Goal: Task Accomplishment & Management: Manage account settings

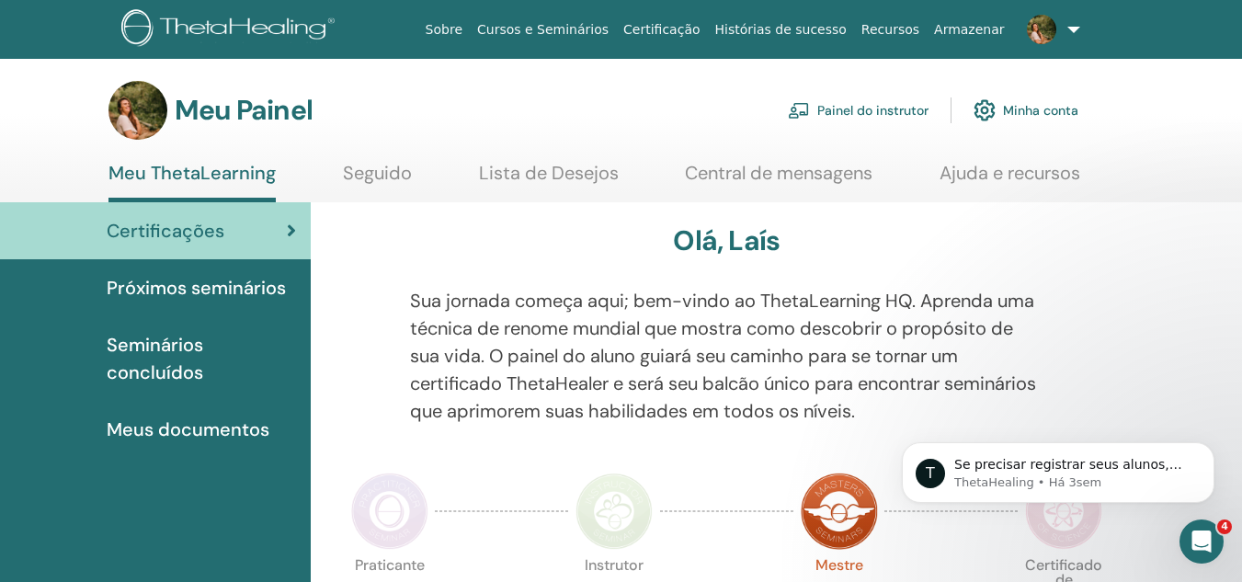
click at [1028, 113] on font "Minha conta" at bounding box center [1040, 111] width 75 height 17
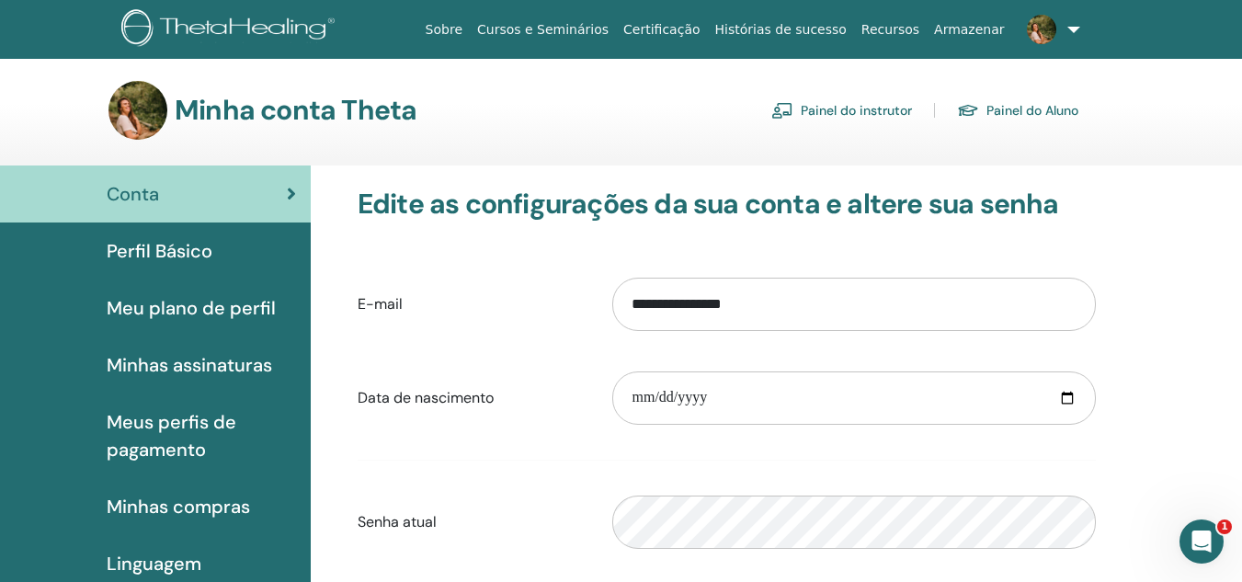
click at [852, 106] on font "Painel do instrutor" at bounding box center [856, 111] width 111 height 17
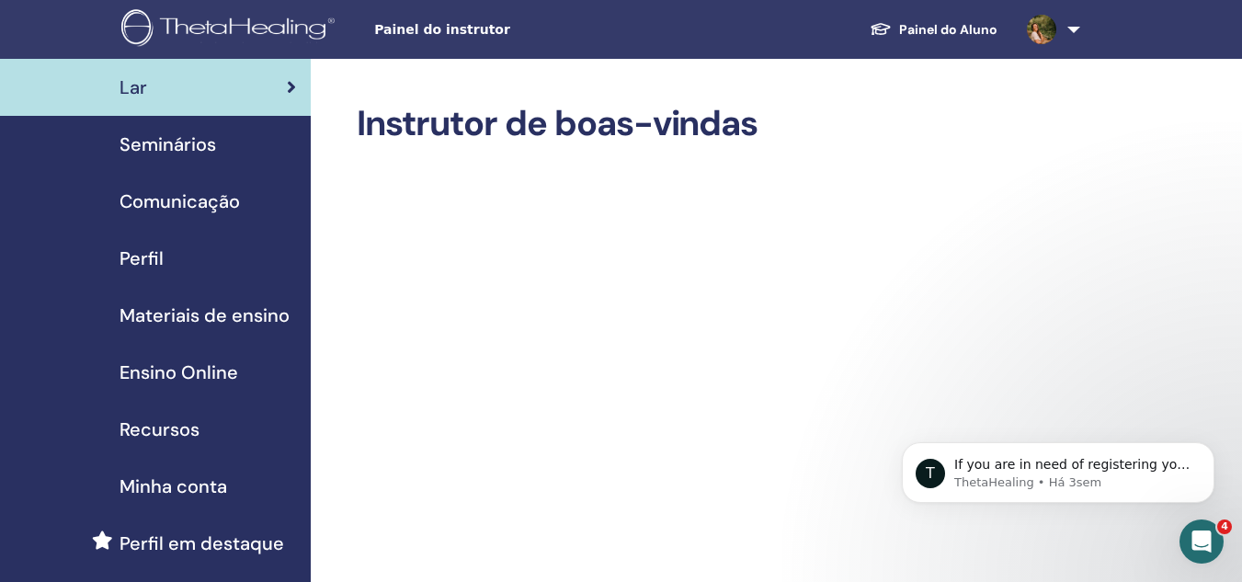
click at [190, 371] on span "Ensino Online" at bounding box center [179, 373] width 119 height 28
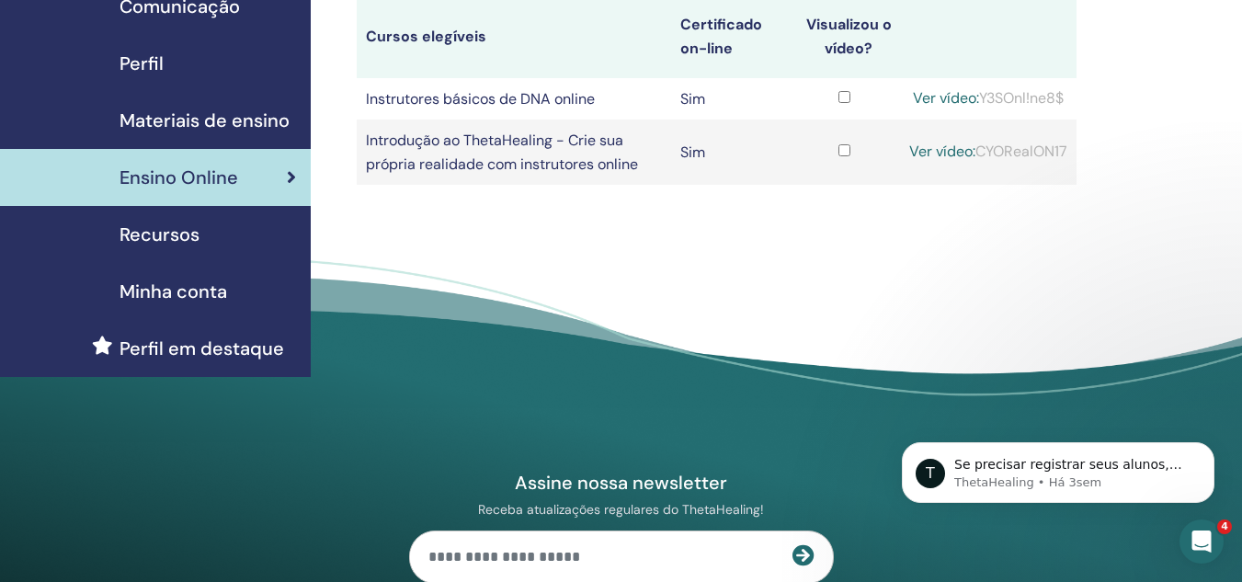
scroll to position [194, 0]
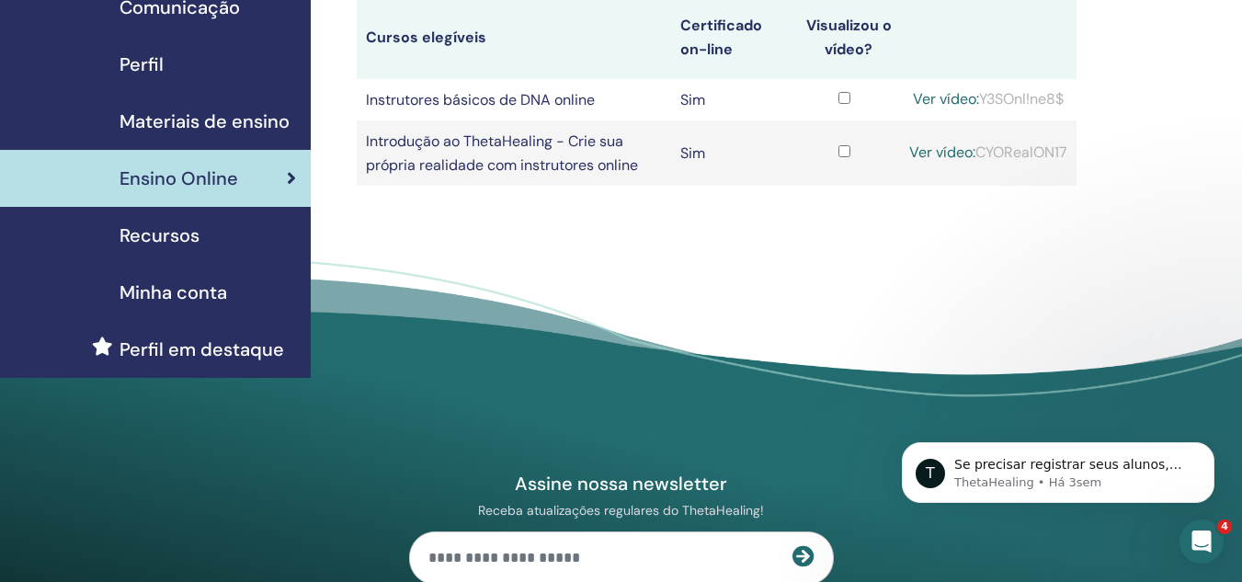
click at [209, 345] on font "Perfil em destaque" at bounding box center [202, 349] width 165 height 24
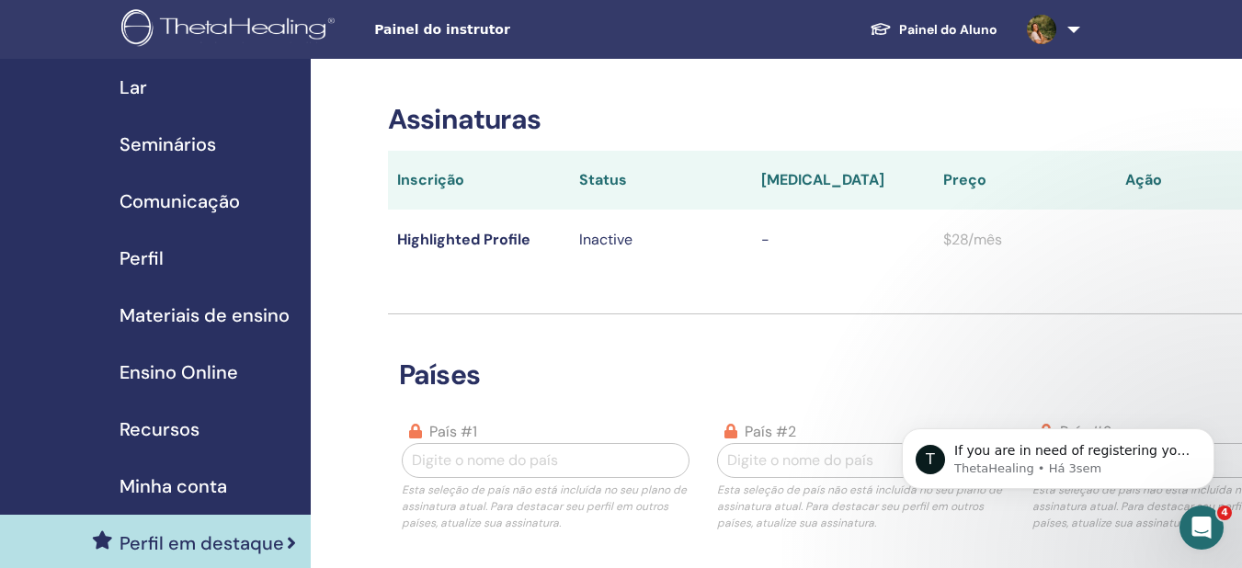
click at [159, 143] on span "Seminários" at bounding box center [168, 145] width 97 height 28
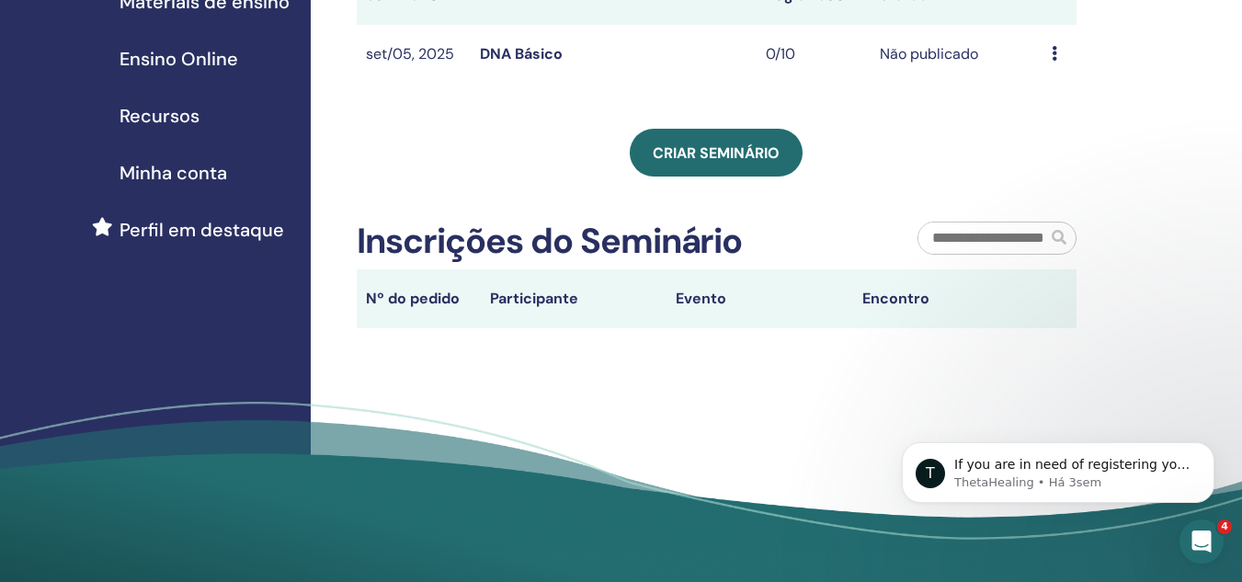
scroll to position [314, 0]
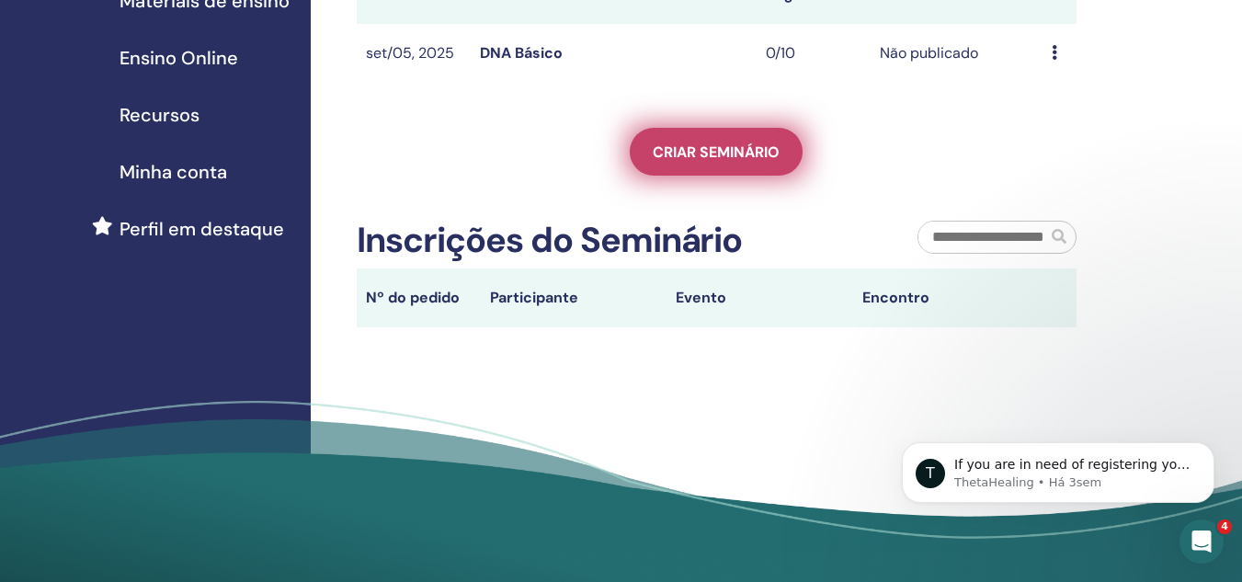
click at [669, 141] on link "Criar seminário" at bounding box center [716, 152] width 173 height 48
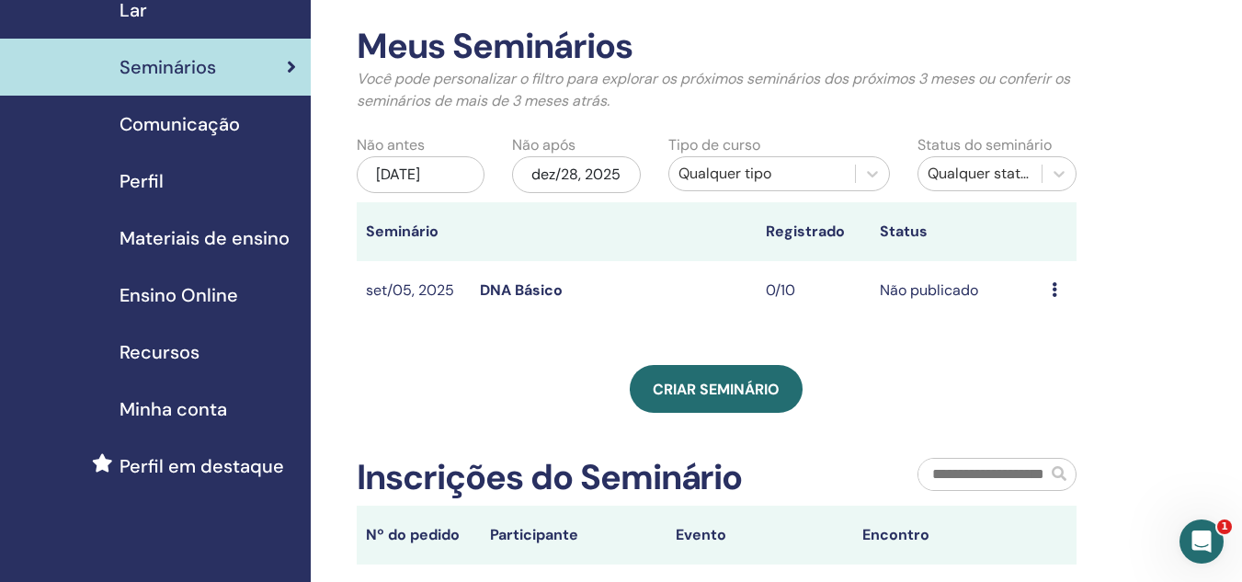
scroll to position [48, 0]
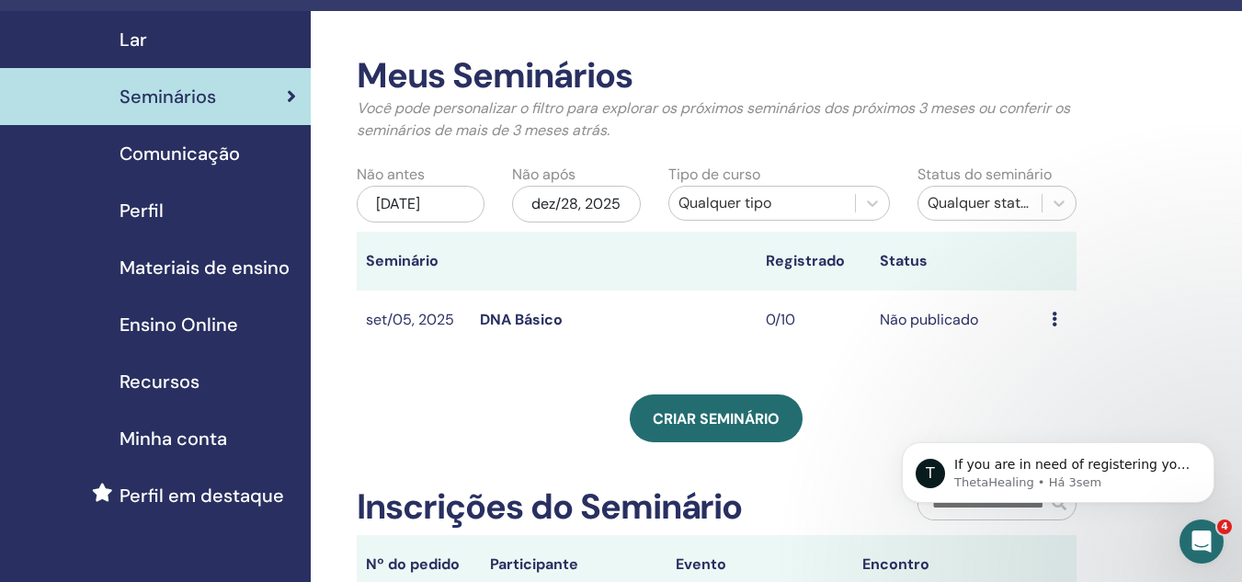
click at [1061, 321] on div "Visualizar Editar Participantes Cancelar" at bounding box center [1060, 320] width 16 height 22
click at [1064, 367] on link "Editar" at bounding box center [1050, 363] width 40 height 19
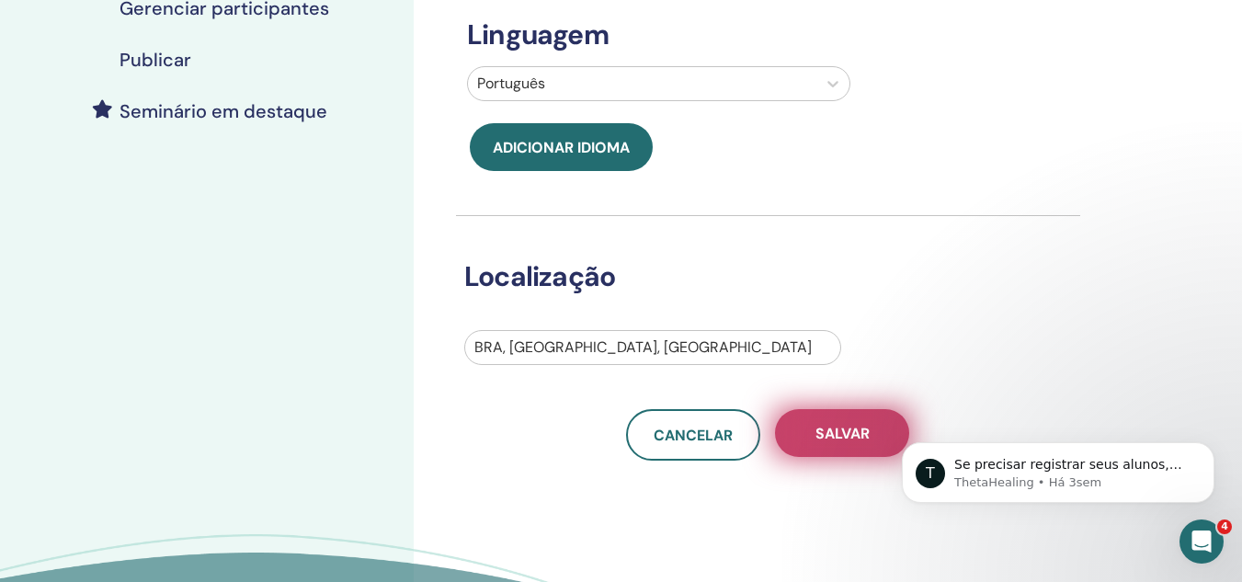
click at [842, 422] on button "Salvar" at bounding box center [842, 433] width 134 height 48
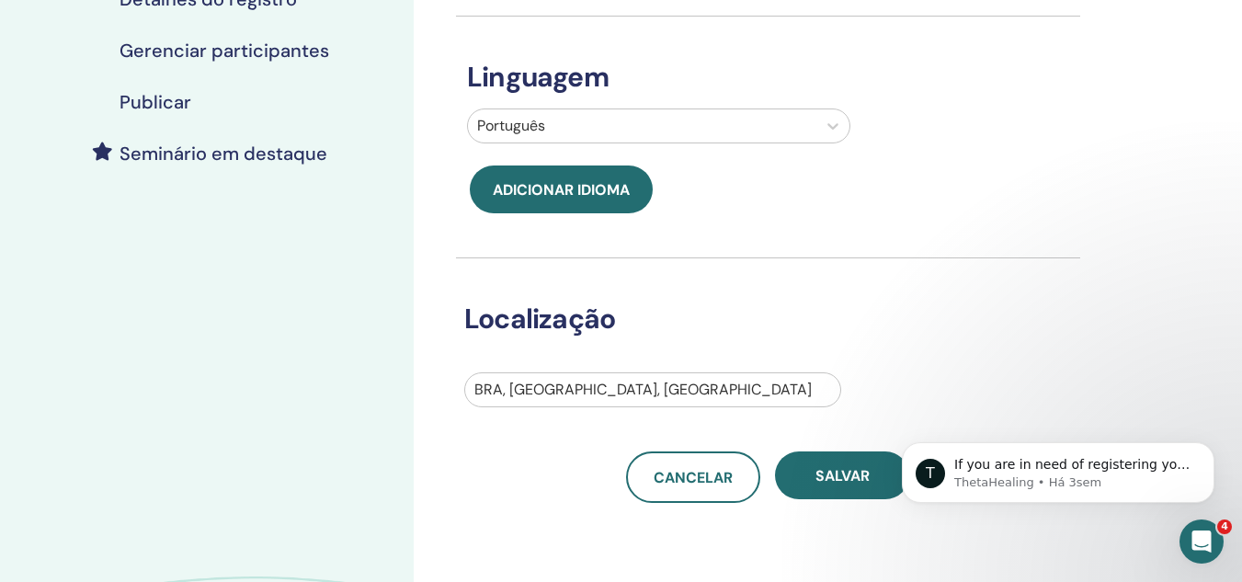
scroll to position [401, 0]
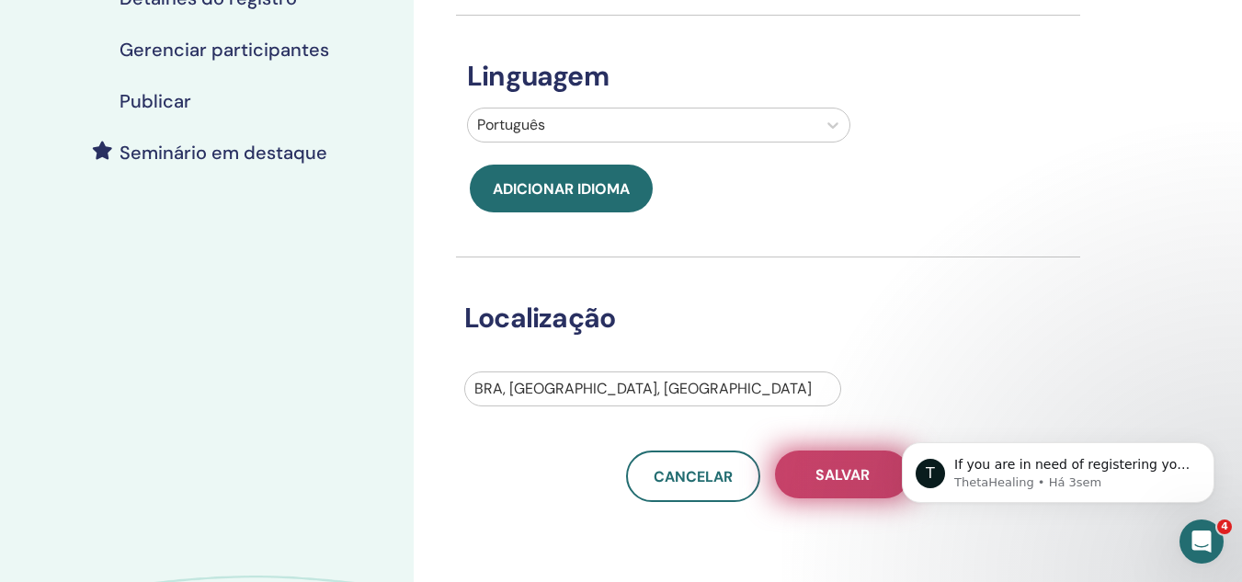
click at [830, 471] on font "Salvar" at bounding box center [843, 474] width 54 height 19
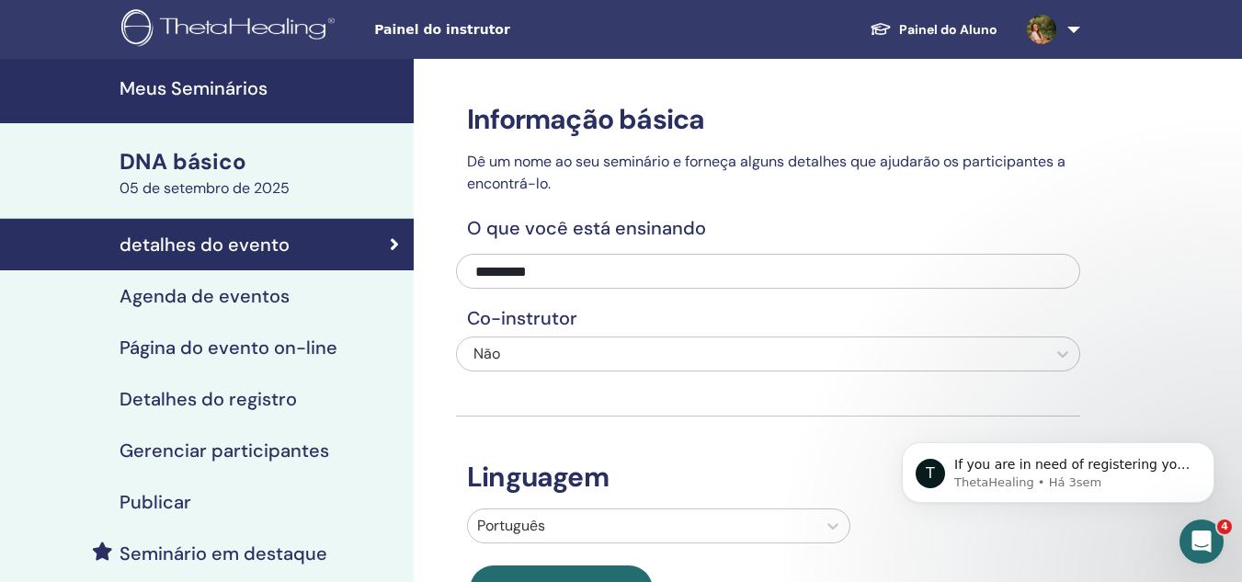
click at [282, 292] on font "Agenda de eventos" at bounding box center [205, 296] width 170 height 24
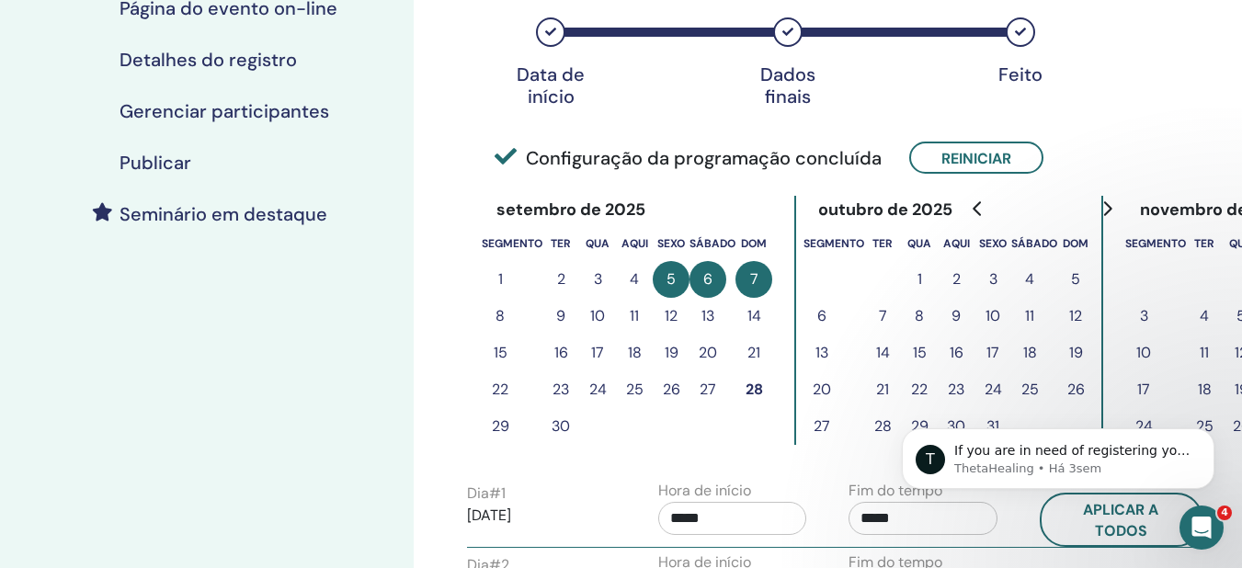
scroll to position [340, 0]
click at [711, 392] on font "27" at bounding box center [708, 388] width 17 height 19
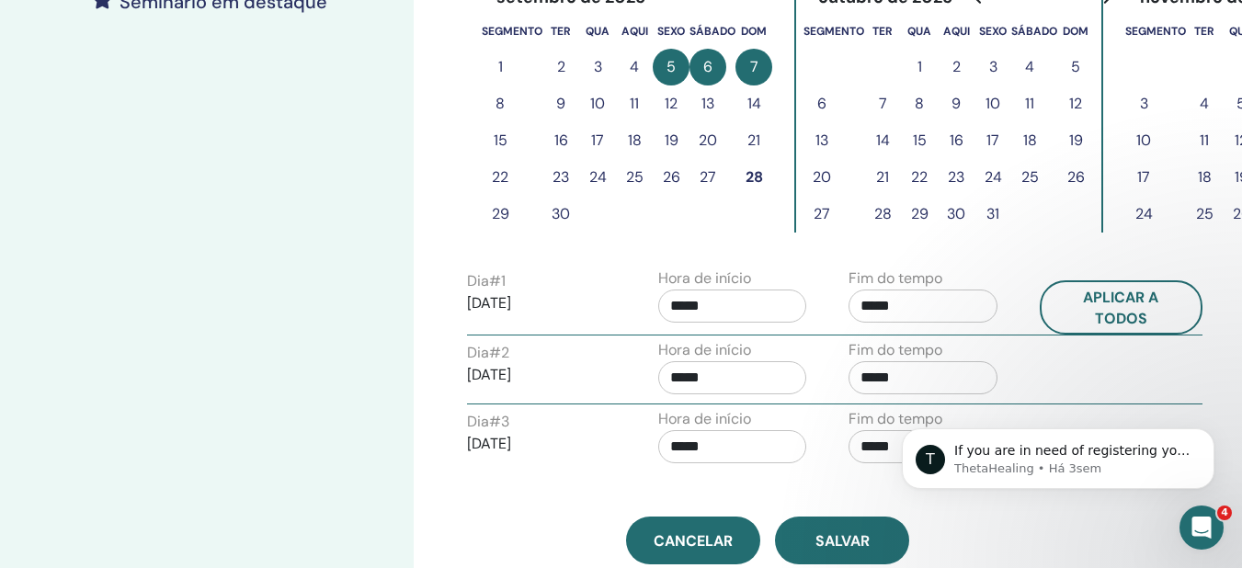
scroll to position [553, 0]
click at [709, 167] on font "27" at bounding box center [708, 175] width 17 height 19
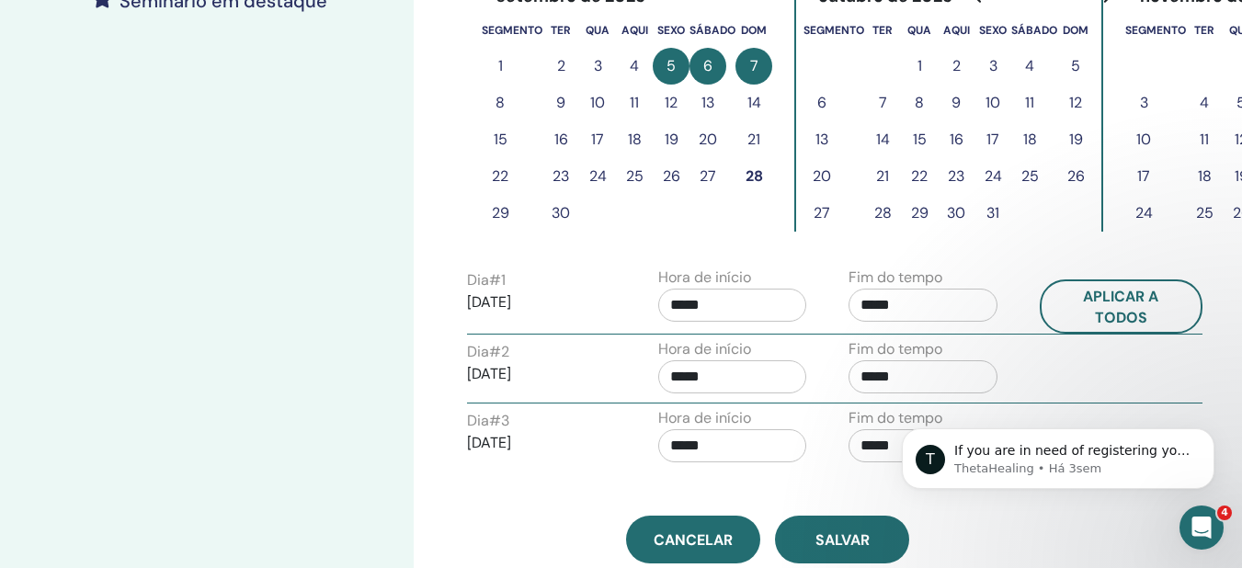
click at [709, 167] on font "27" at bounding box center [708, 175] width 17 height 19
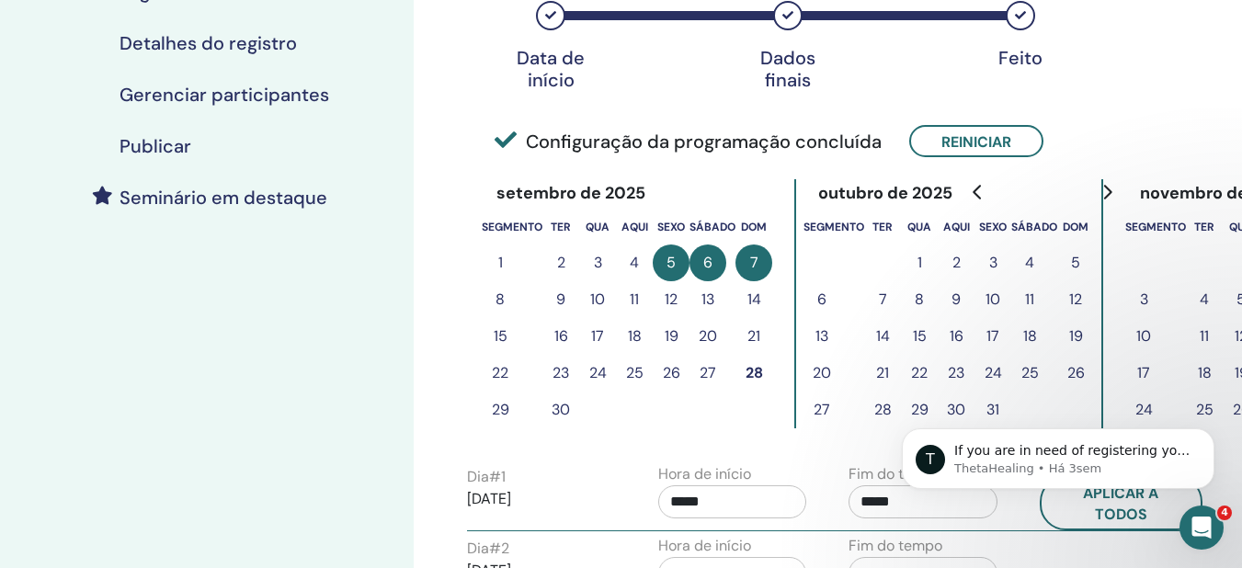
scroll to position [355, 0]
drag, startPoint x: 709, startPoint y: 167, endPoint x: 710, endPoint y: 192, distance: 24.8
click at [710, 192] on div "setembro de 2025 segmento ter qua aqui sexo sábado dom 1 2 3 4 5 6 7 8 9 10 11 …" at bounding box center [768, 305] width 624 height 279
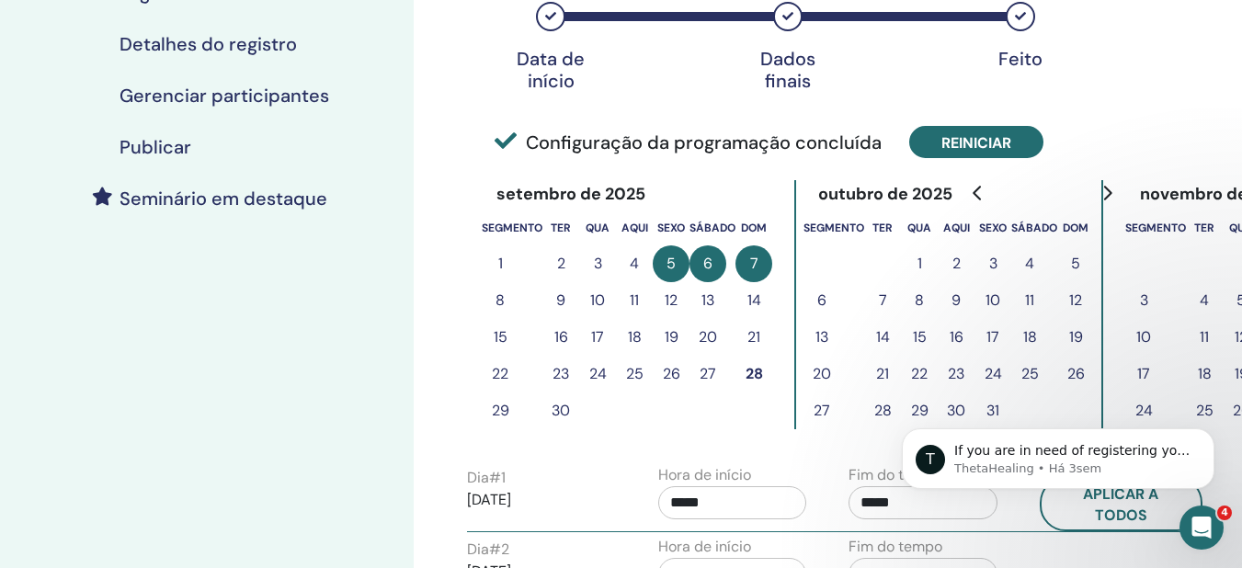
click at [942, 141] on font "Reiniciar" at bounding box center [977, 142] width 70 height 19
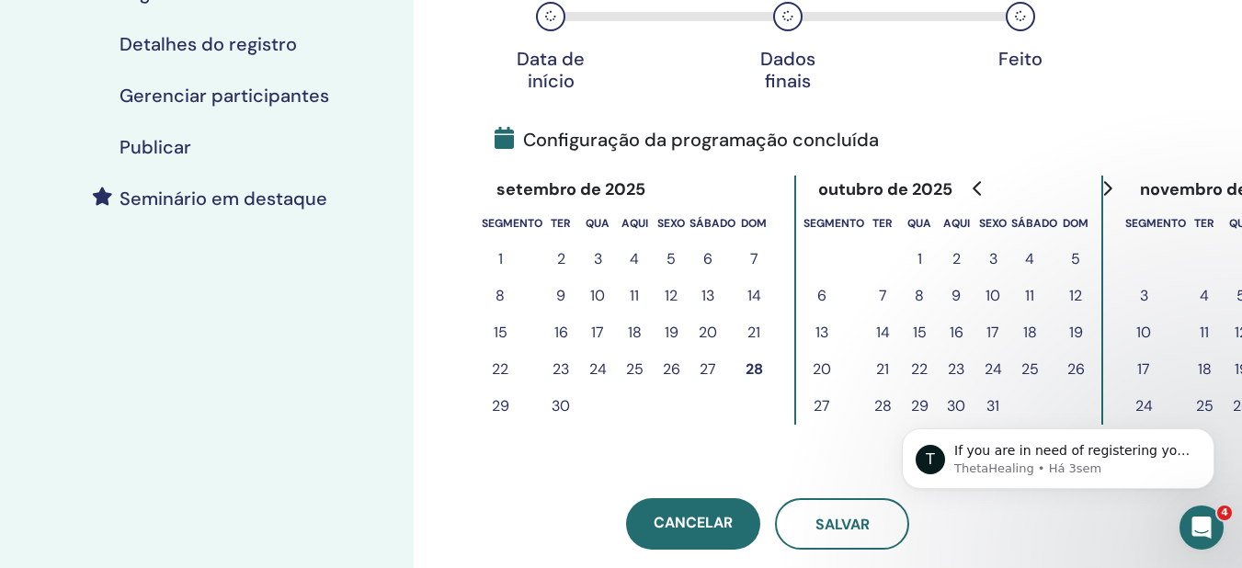
click at [708, 366] on font "27" at bounding box center [708, 369] width 17 height 19
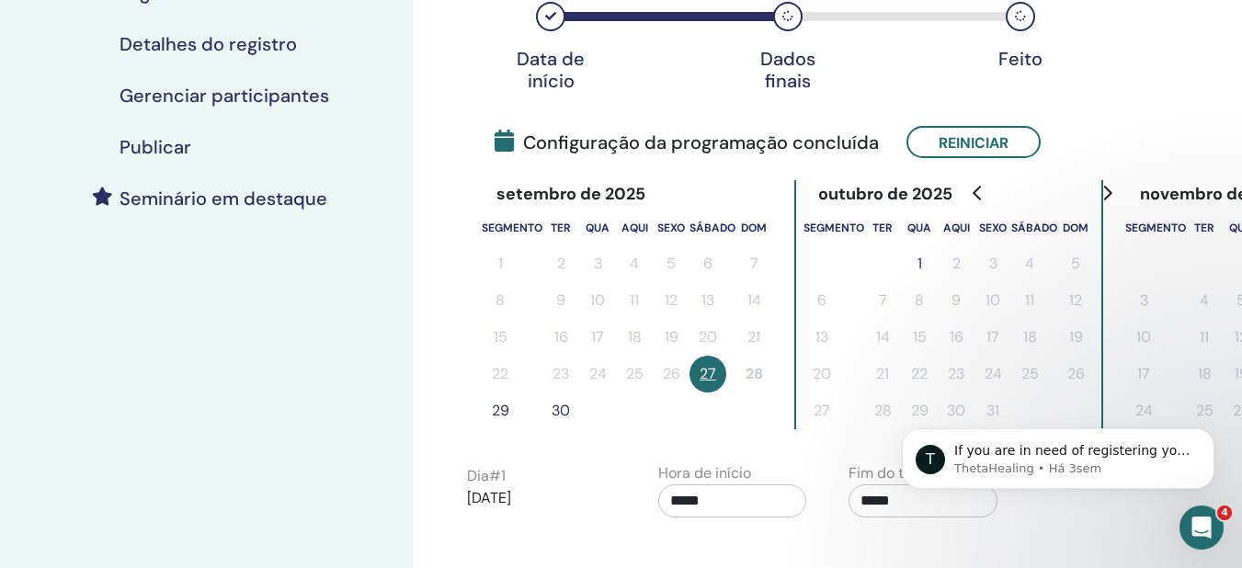
click at [501, 416] on font "29" at bounding box center [500, 410] width 17 height 19
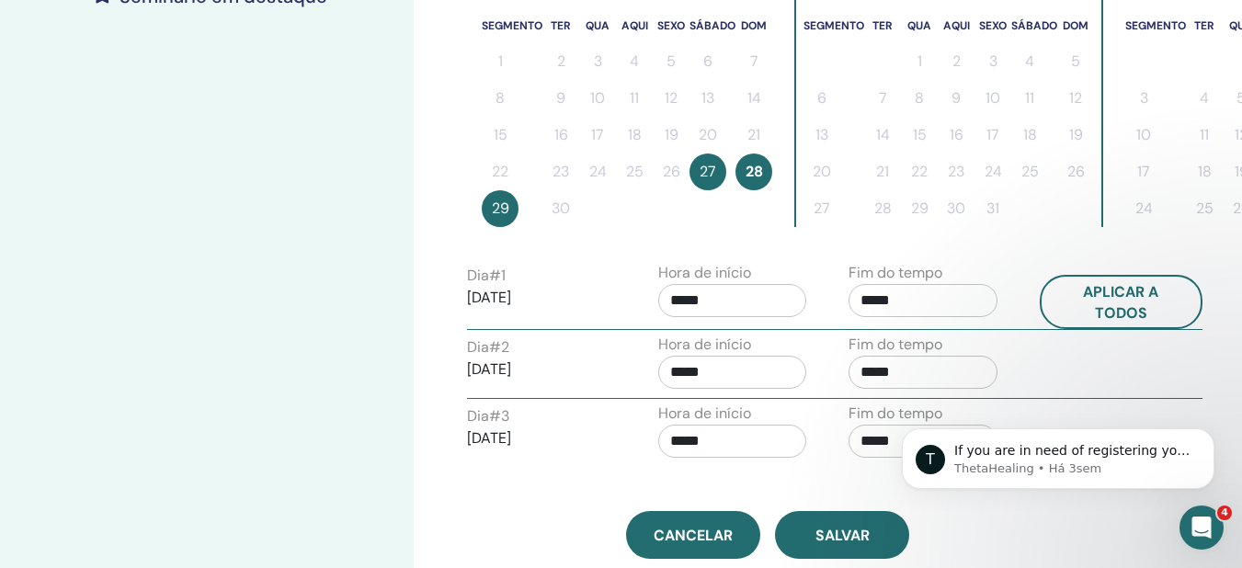
scroll to position [572, 0]
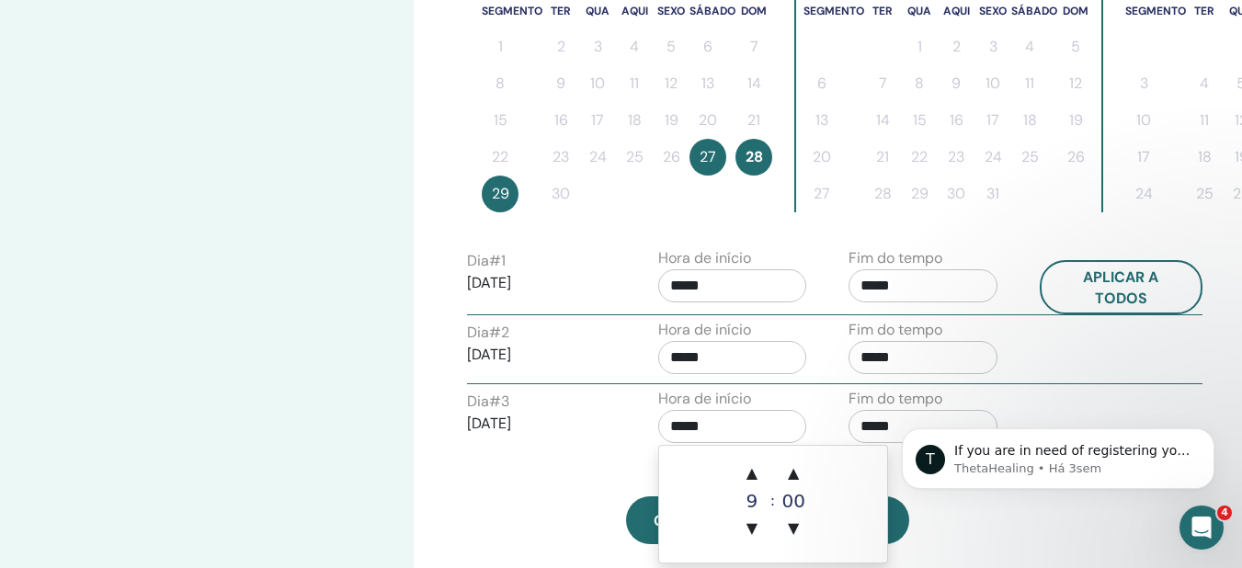
click at [738, 420] on input "*****" at bounding box center [732, 426] width 149 height 33
click at [753, 472] on font "▲" at bounding box center [752, 472] width 11 height 17
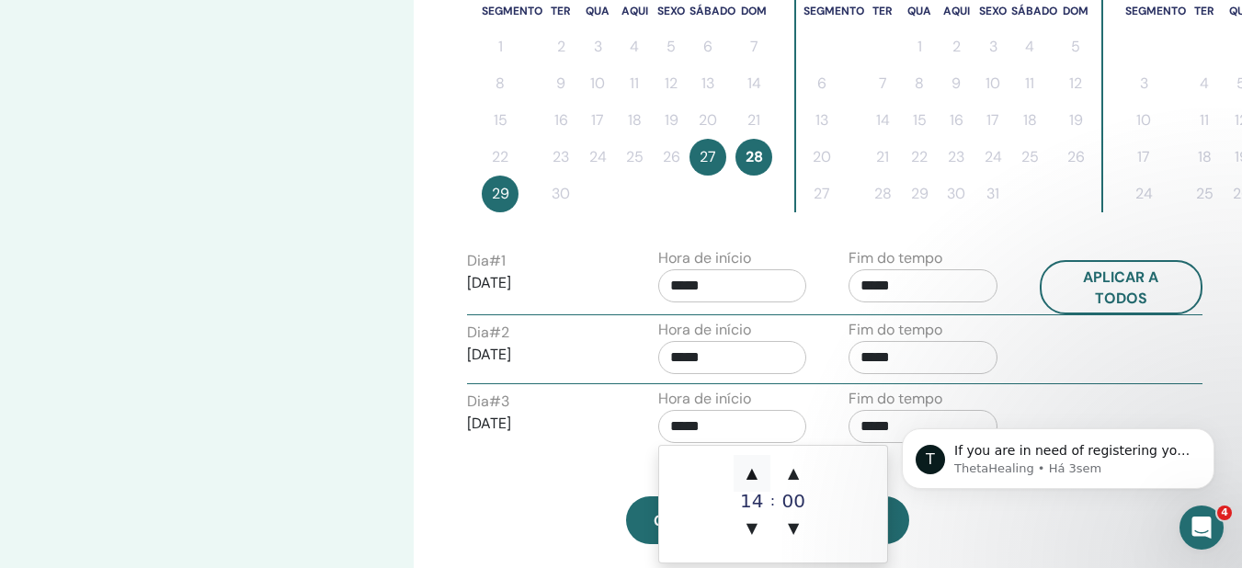
click at [753, 472] on font "▲" at bounding box center [752, 472] width 11 height 17
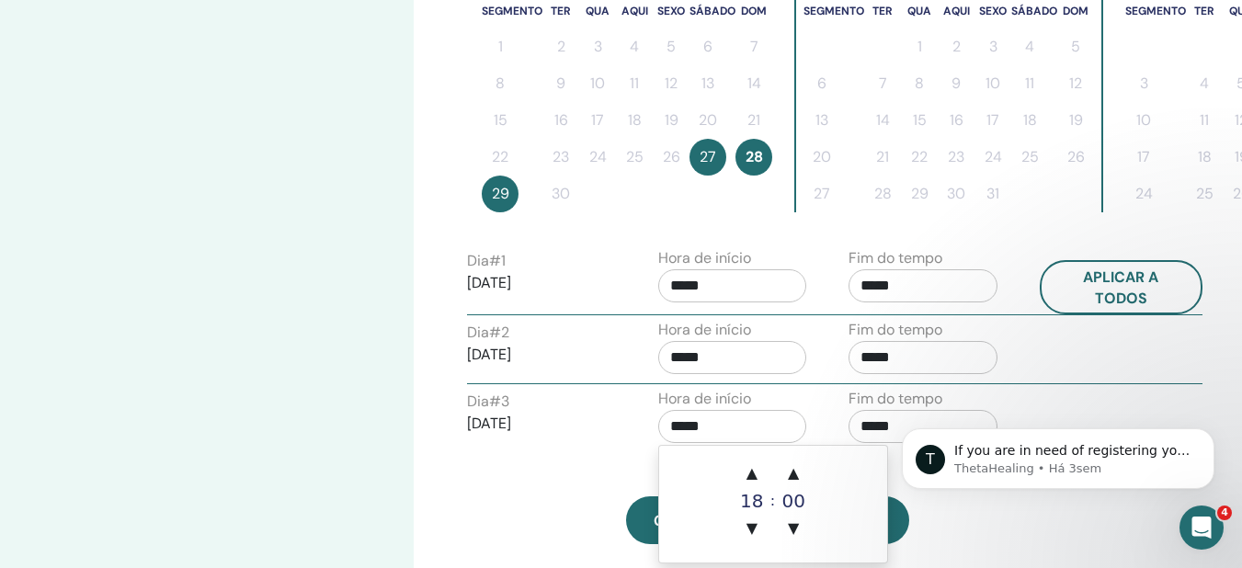
click at [894, 427] on body "T If you are in need of registering your students, please send us their names, …" at bounding box center [1058, 454] width 353 height 114
click at [876, 421] on html "T If you are in need of registering your students, please send us their names, …" at bounding box center [1058, 454] width 368 height 129
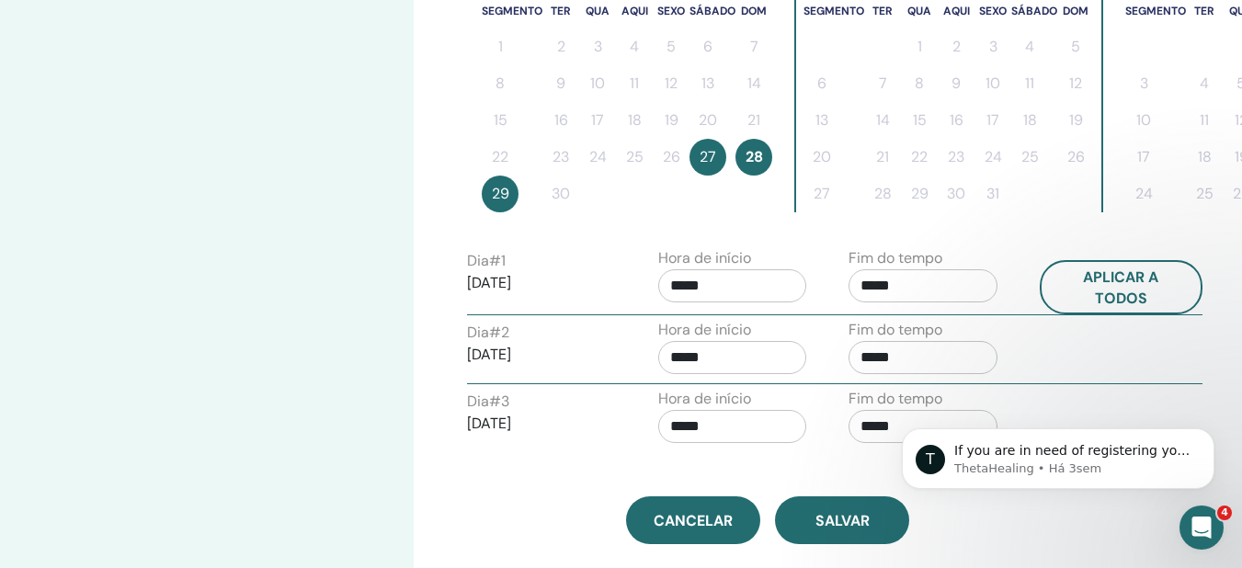
click at [572, 420] on p "29/09/2025" at bounding box center [541, 424] width 149 height 22
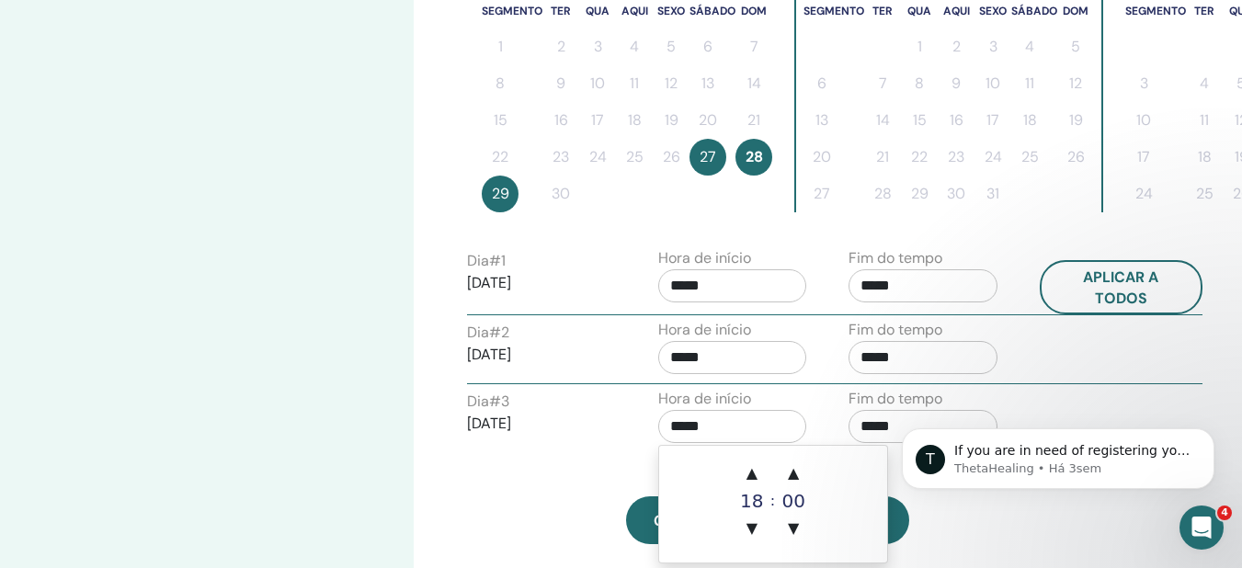
click at [698, 428] on input "*****" at bounding box center [732, 426] width 149 height 33
click at [752, 502] on font "18" at bounding box center [751, 501] width 23 height 22
click at [687, 426] on input "*****" at bounding box center [732, 426] width 149 height 33
type input "*****"
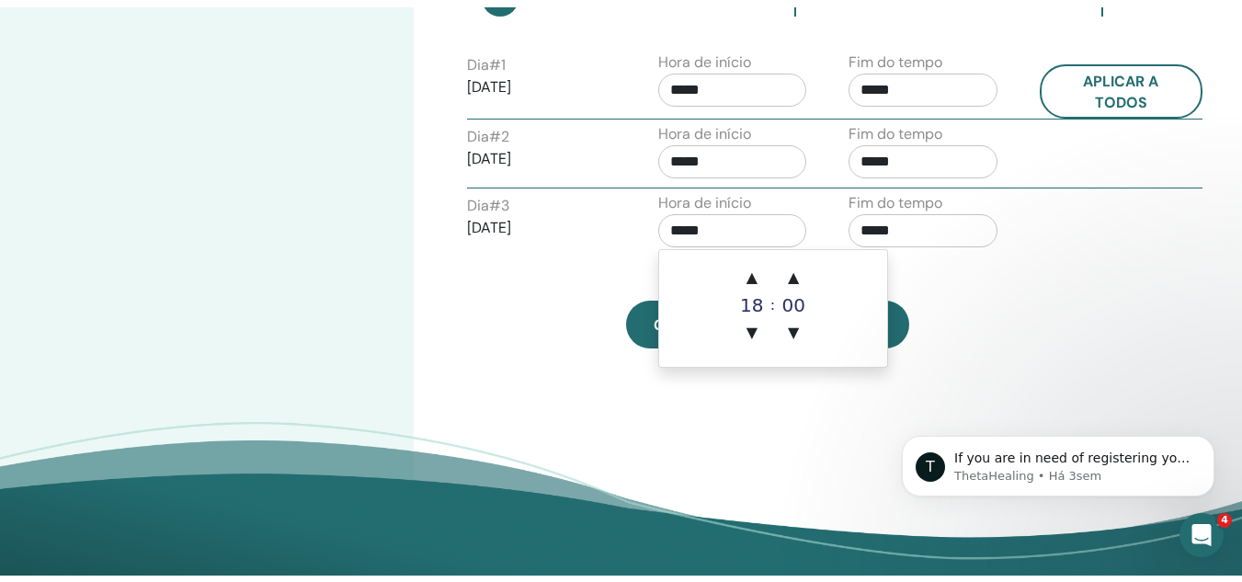
scroll to position [776, 0]
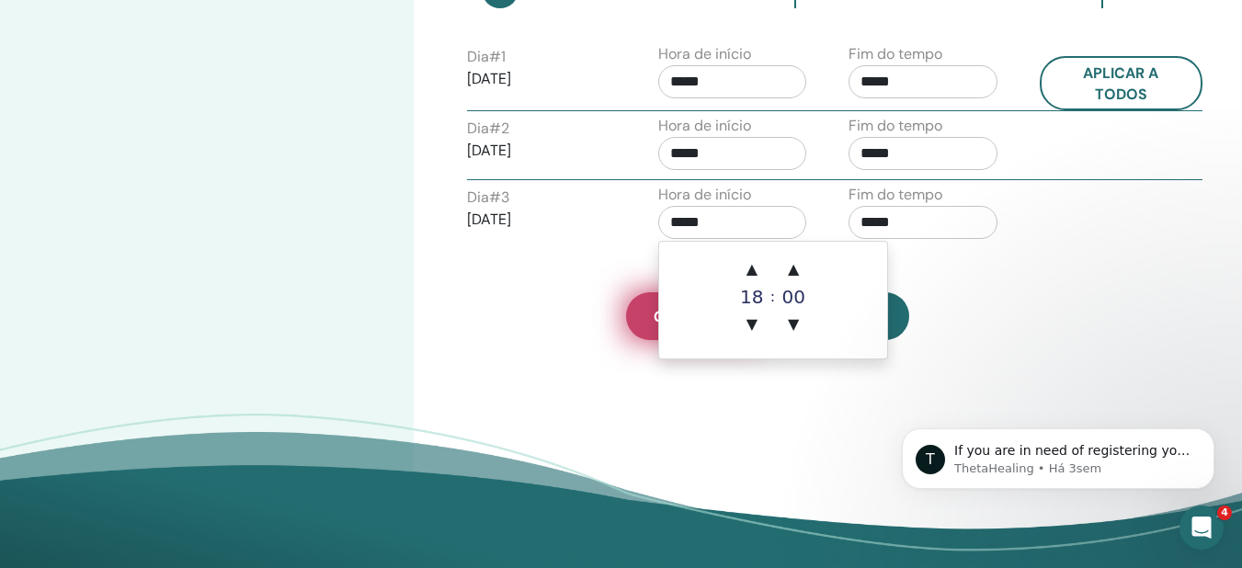
click at [638, 307] on link "Cancelar" at bounding box center [693, 316] width 134 height 48
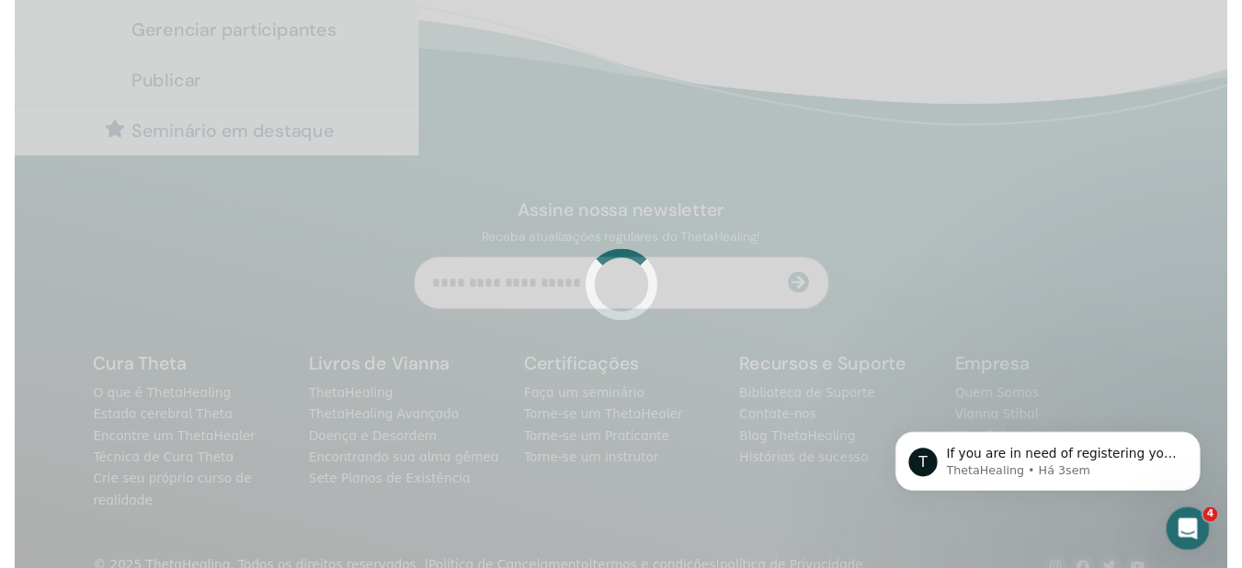
scroll to position [460, 0]
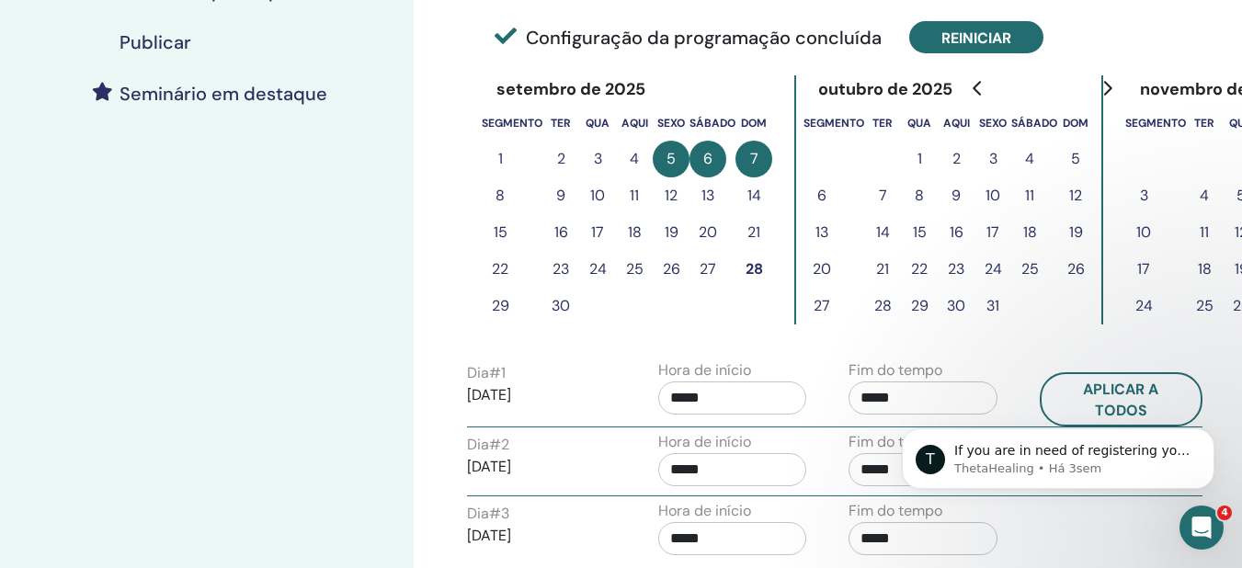
click at [956, 42] on font "Reiniciar" at bounding box center [977, 38] width 70 height 19
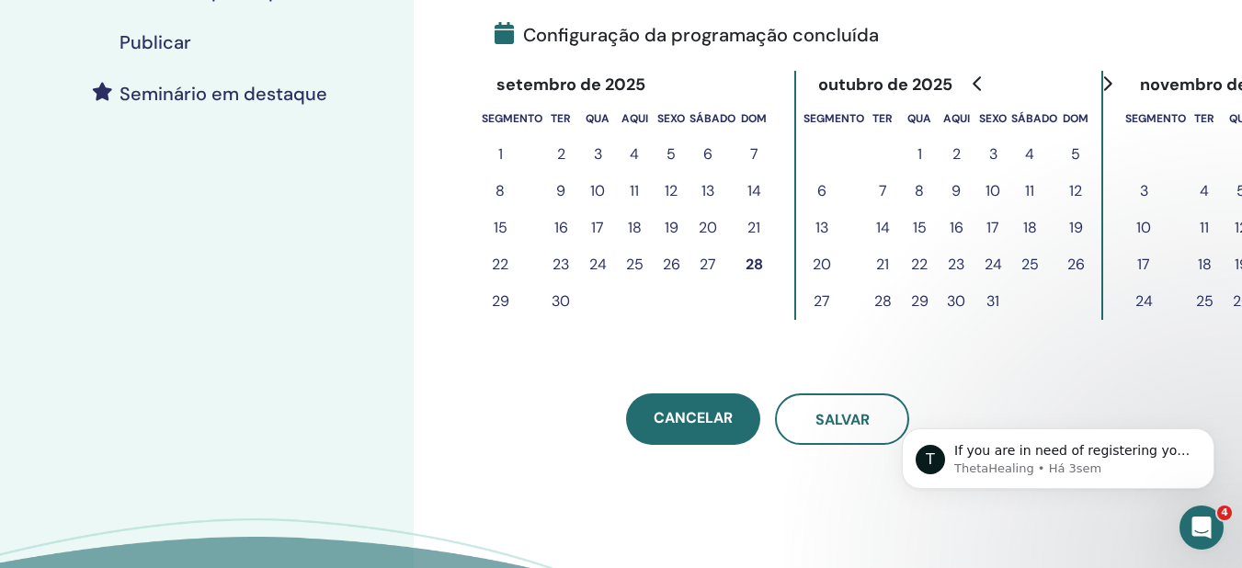
click at [700, 267] on font "27" at bounding box center [708, 264] width 17 height 19
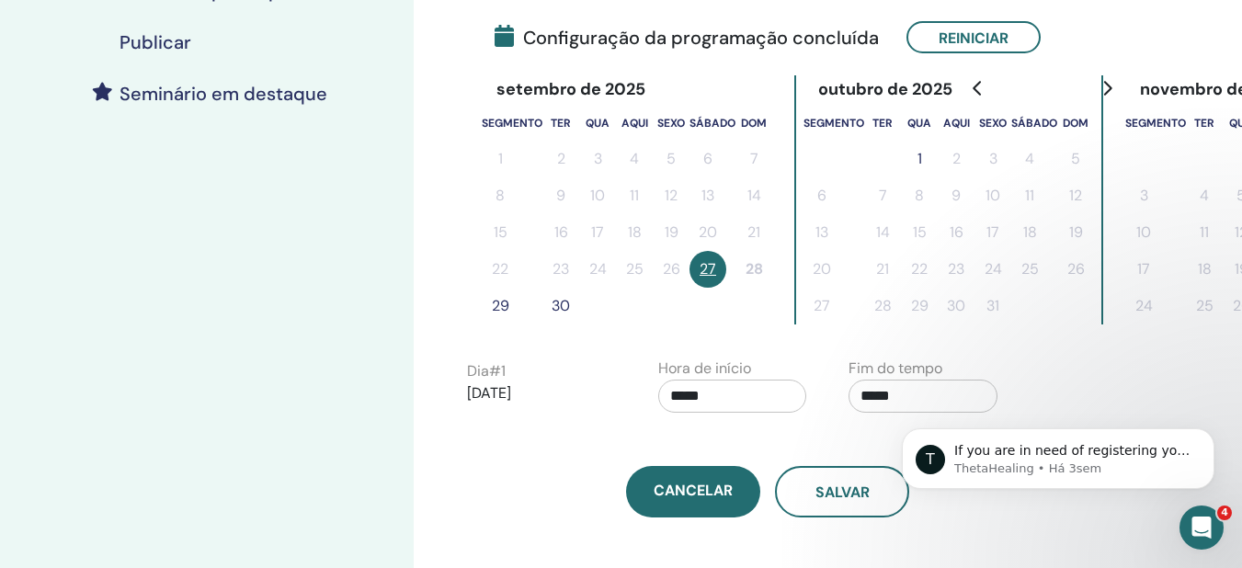
click at [501, 308] on font "29" at bounding box center [500, 305] width 17 height 19
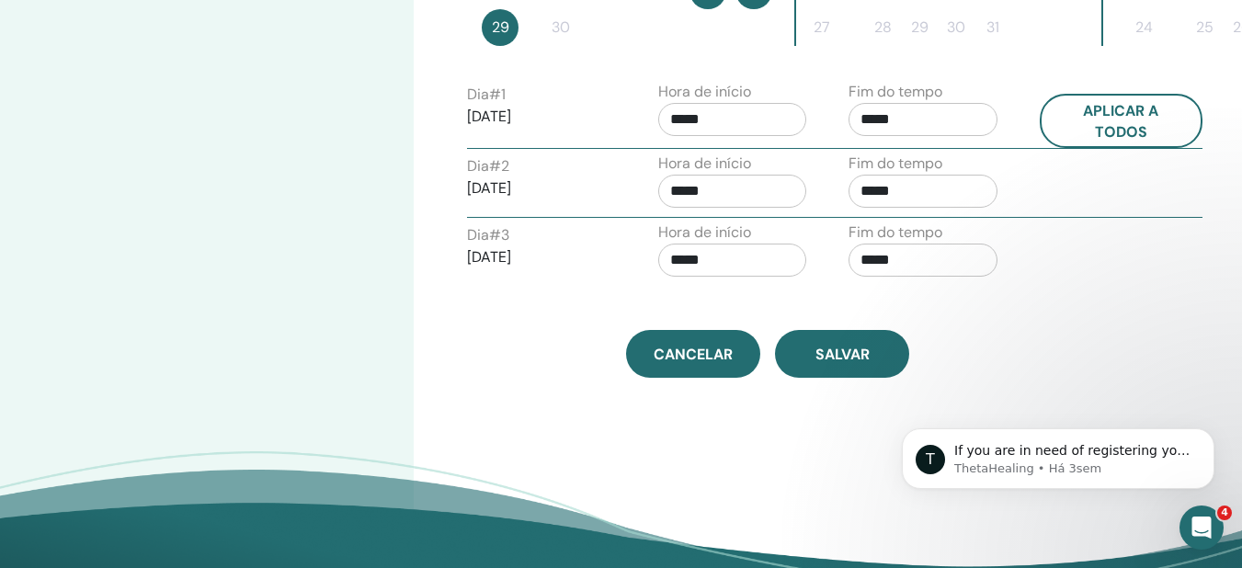
scroll to position [739, 0]
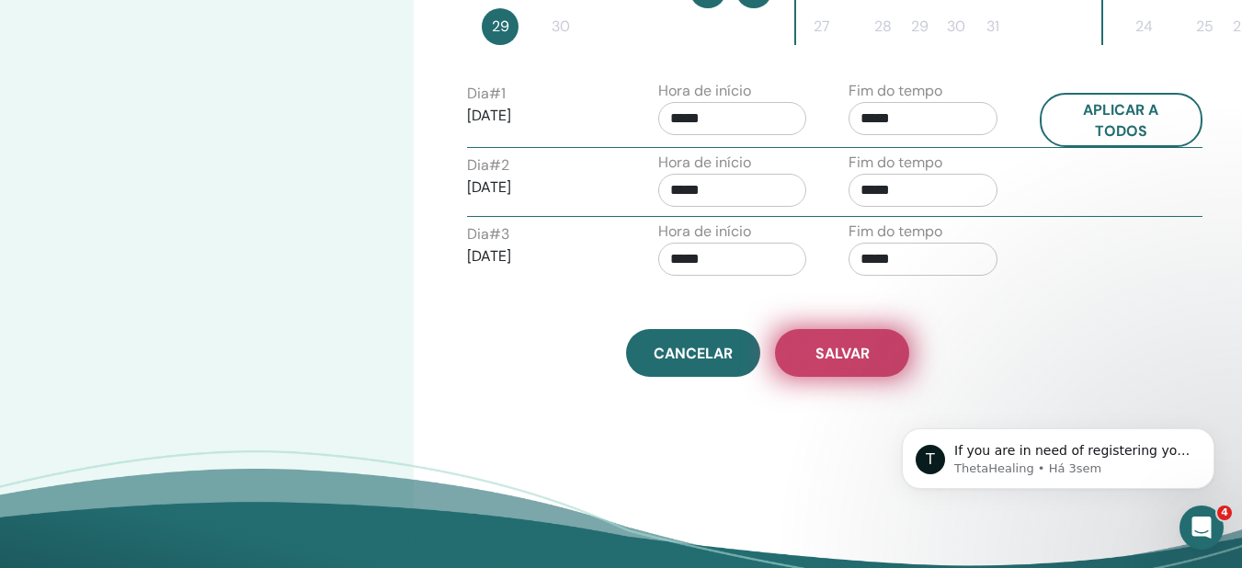
click at [818, 357] on font "Salvar" at bounding box center [843, 353] width 54 height 19
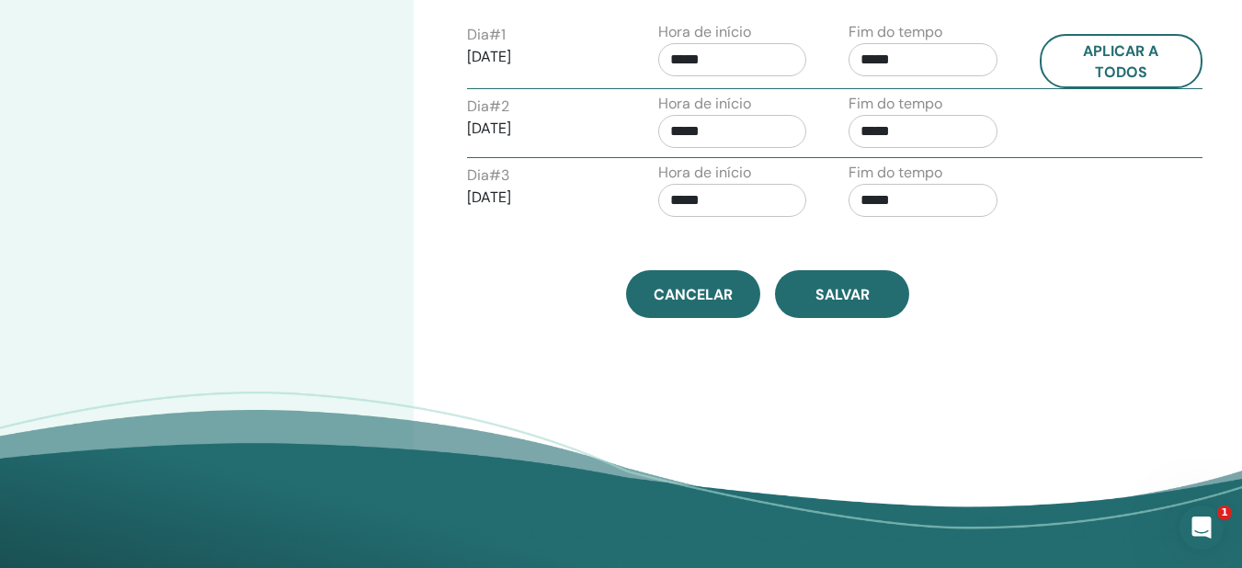
scroll to position [800, 0]
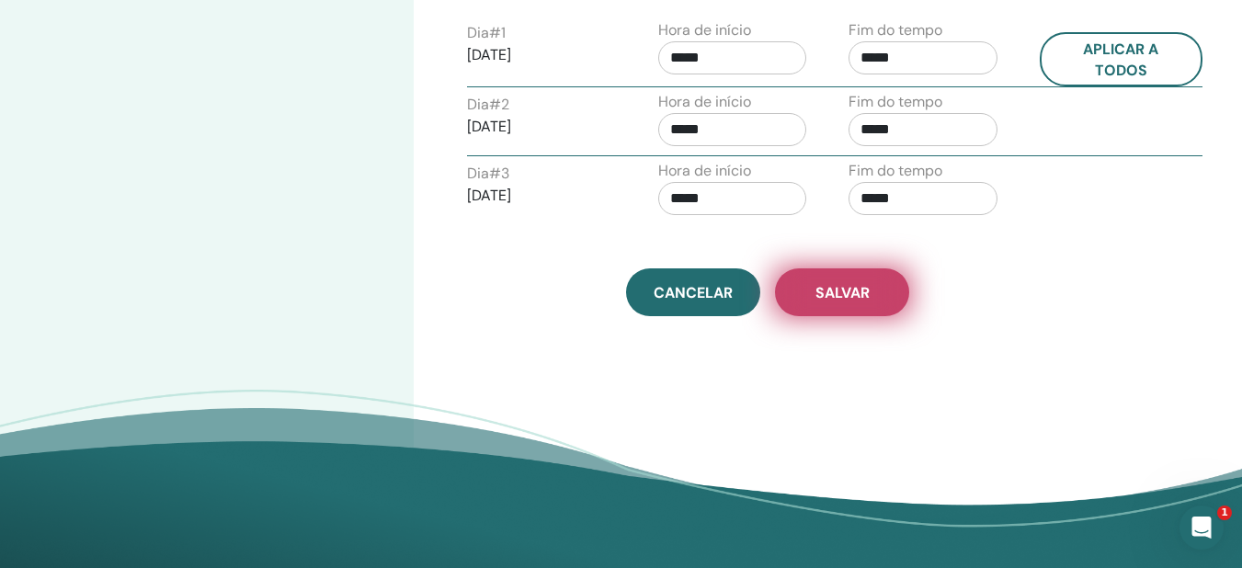
click at [889, 296] on button "Salvar" at bounding box center [842, 292] width 134 height 48
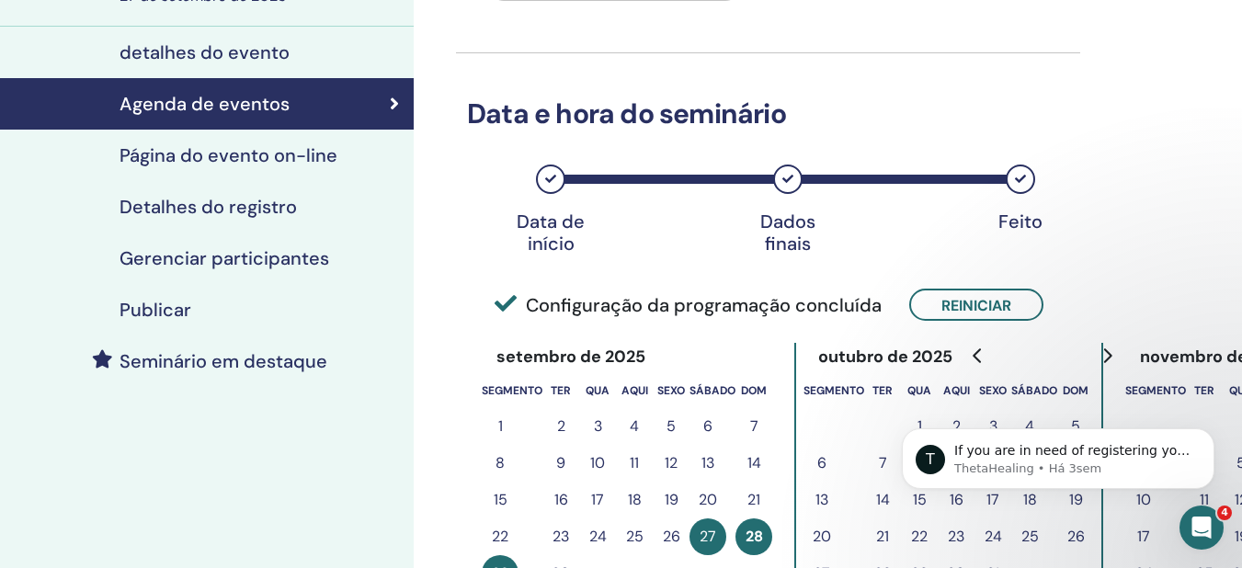
click at [290, 210] on font "Detalhes do registro" at bounding box center [208, 207] width 177 height 24
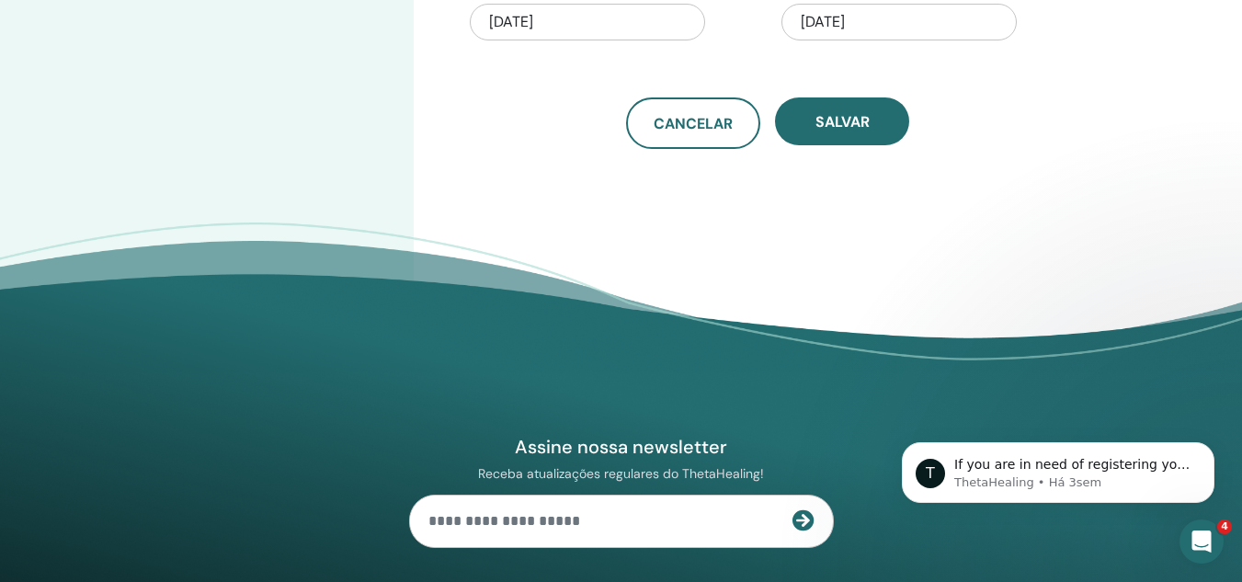
scroll to position [616, 0]
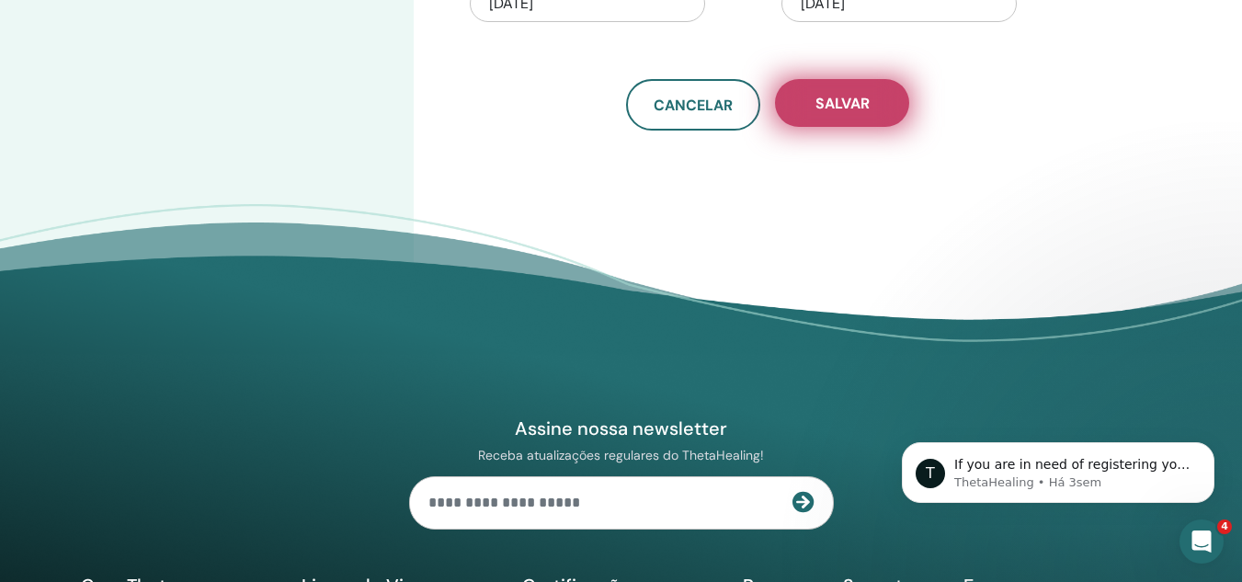
click at [857, 109] on font "Salvar" at bounding box center [843, 103] width 54 height 19
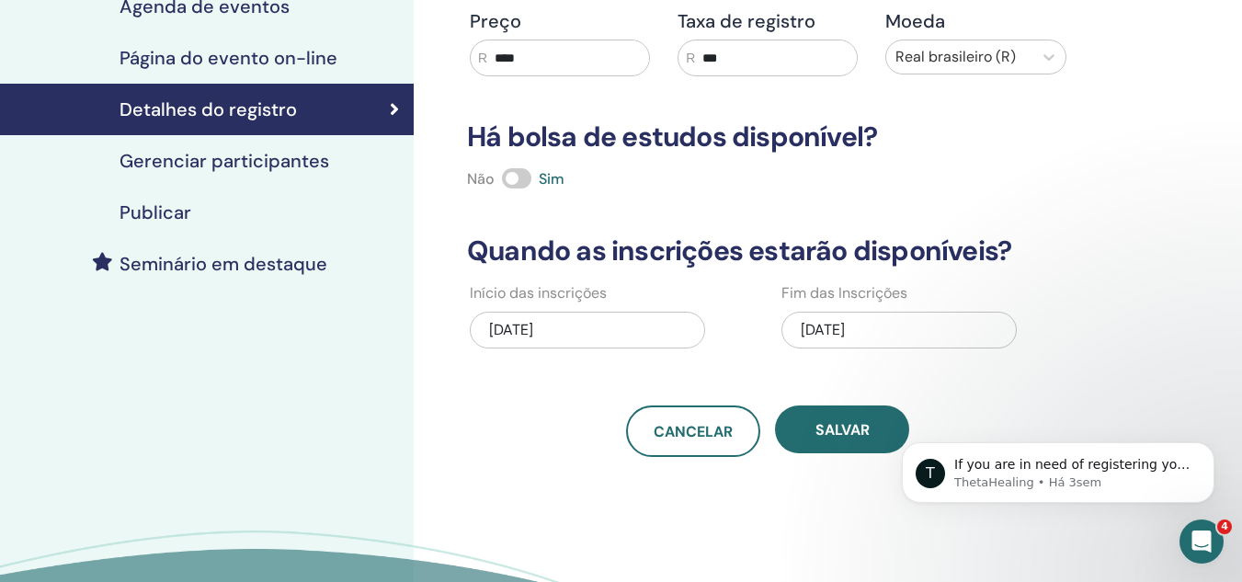
scroll to position [132, 0]
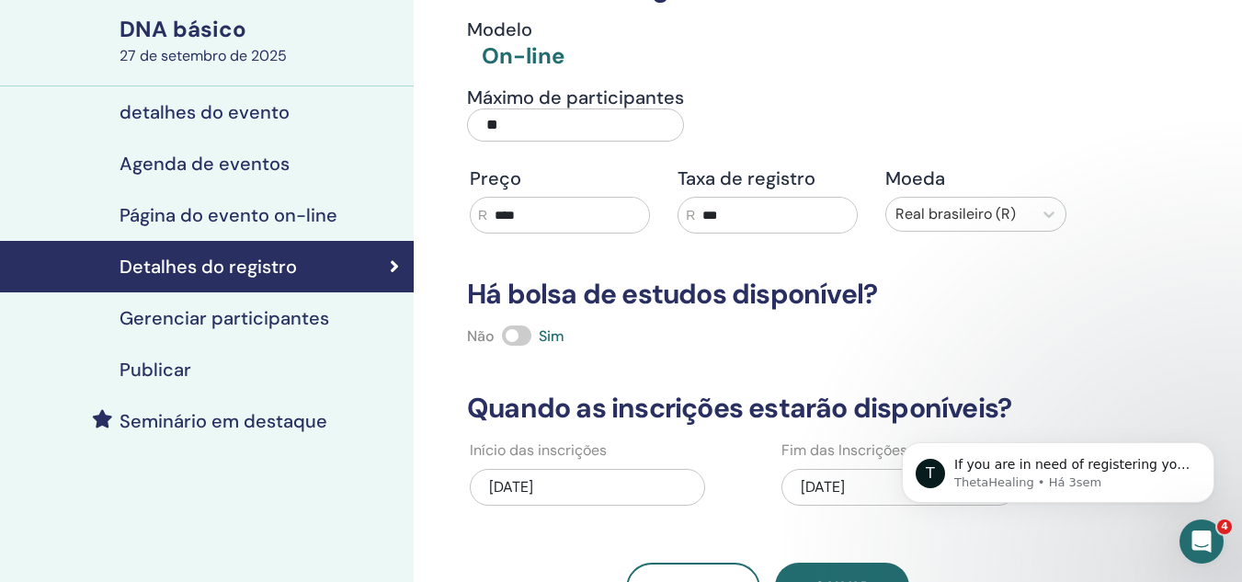
click at [296, 316] on font "Gerenciar participantes" at bounding box center [225, 318] width 210 height 24
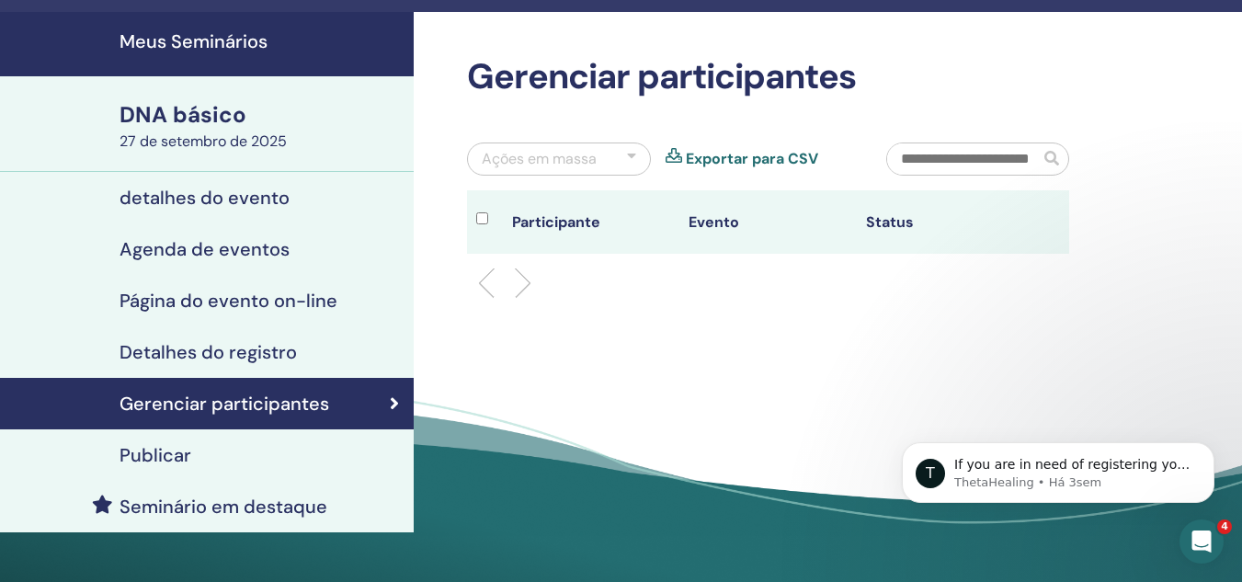
scroll to position [46, 0]
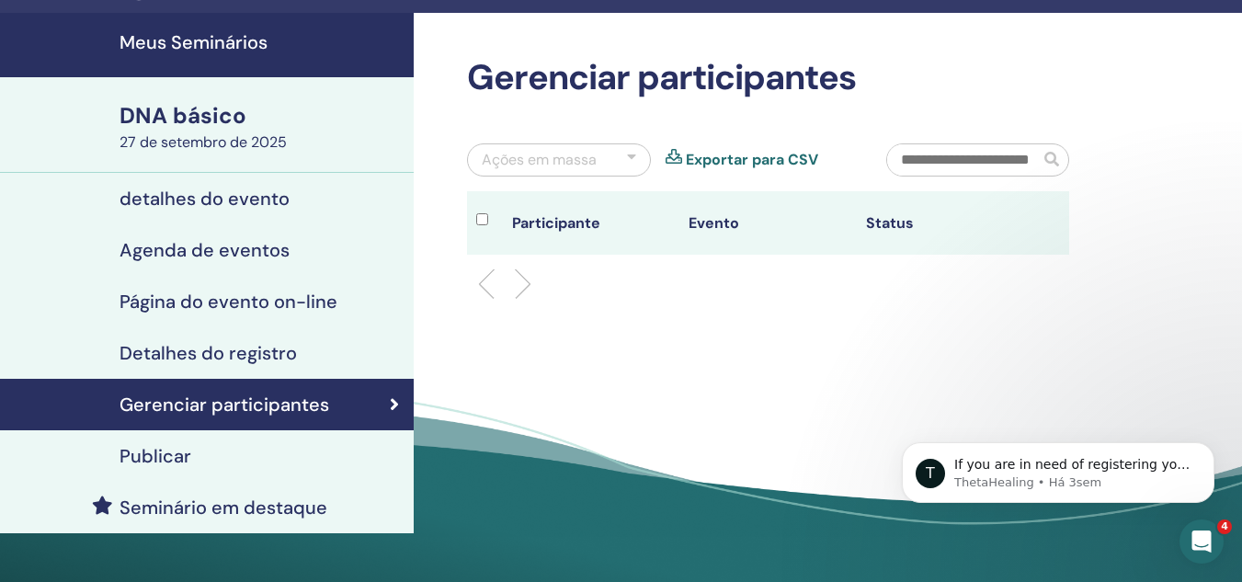
click at [920, 164] on input "text" at bounding box center [963, 159] width 152 height 31
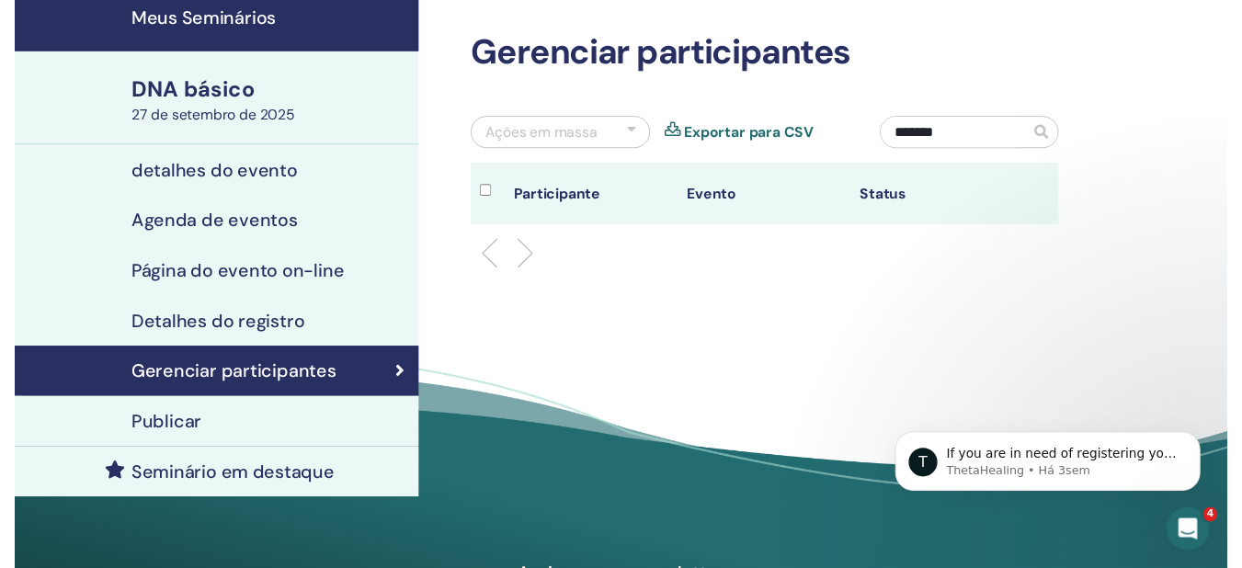
scroll to position [72, 0]
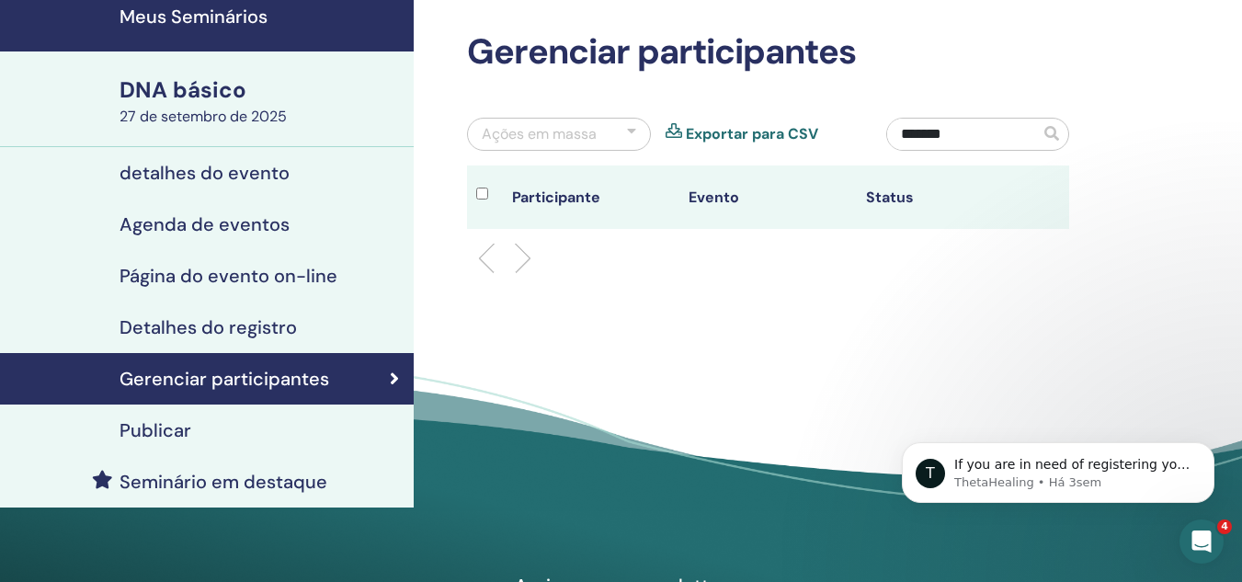
type input "*******"
click at [240, 481] on font "Seminário em destaque" at bounding box center [224, 482] width 208 height 24
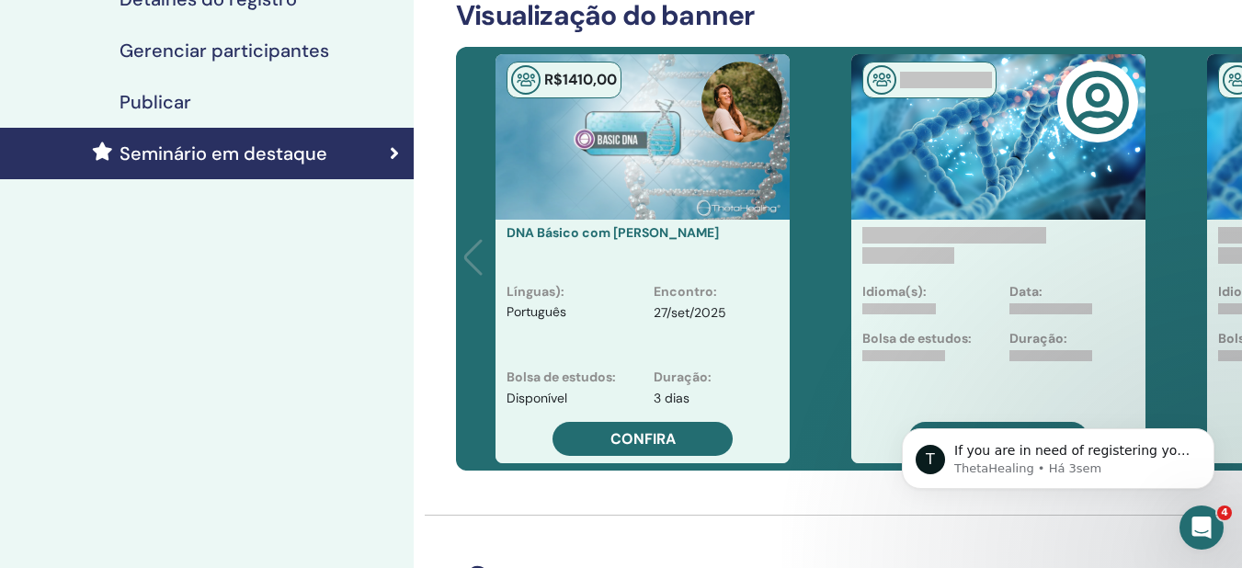
scroll to position [401, 0]
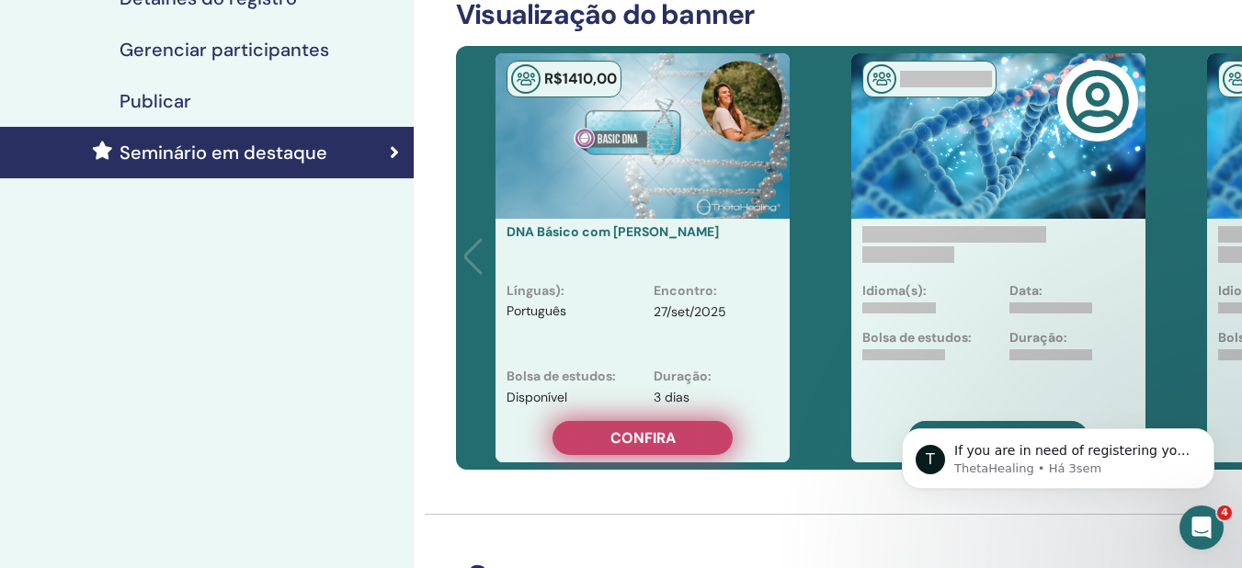
click at [651, 437] on font "Confira" at bounding box center [643, 437] width 65 height 19
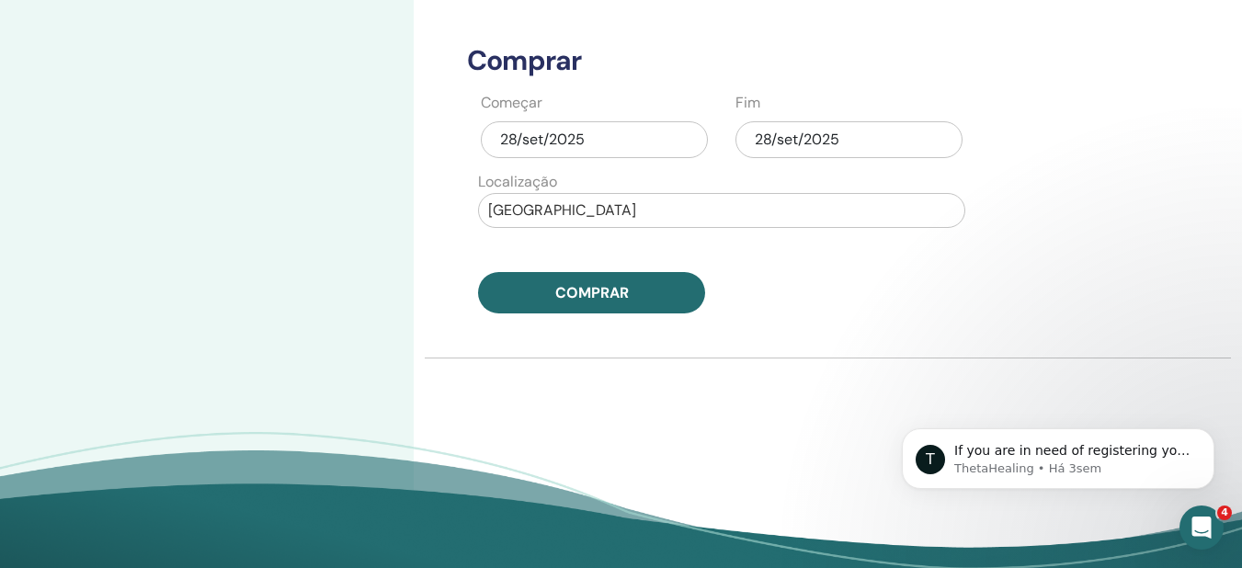
scroll to position [915, 0]
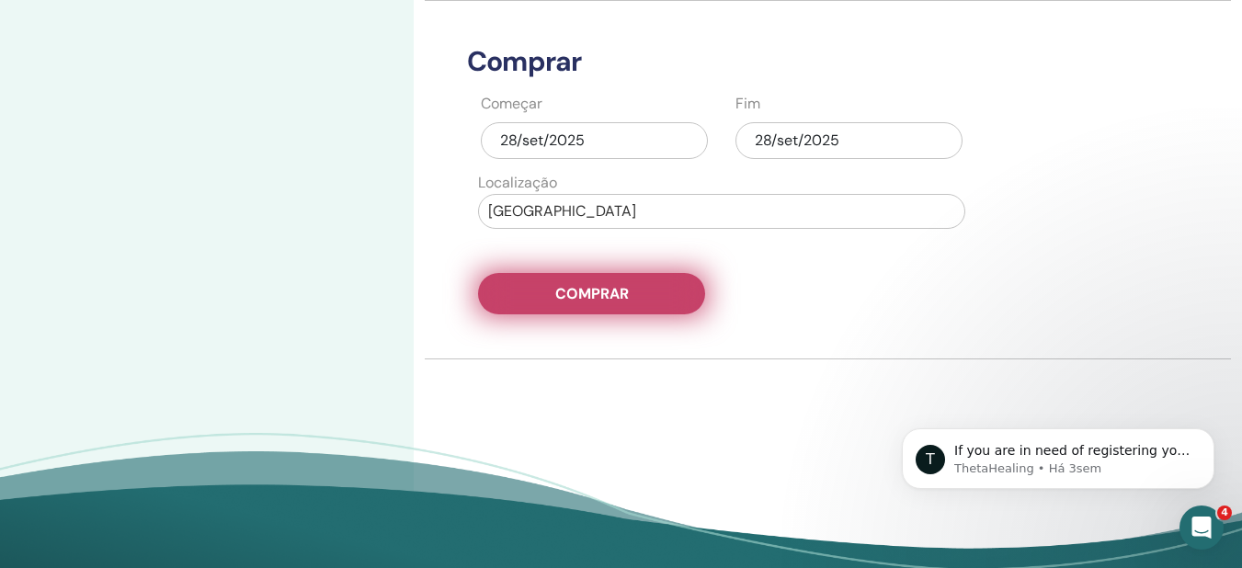
click at [644, 291] on button "Comprar" at bounding box center [591, 293] width 227 height 41
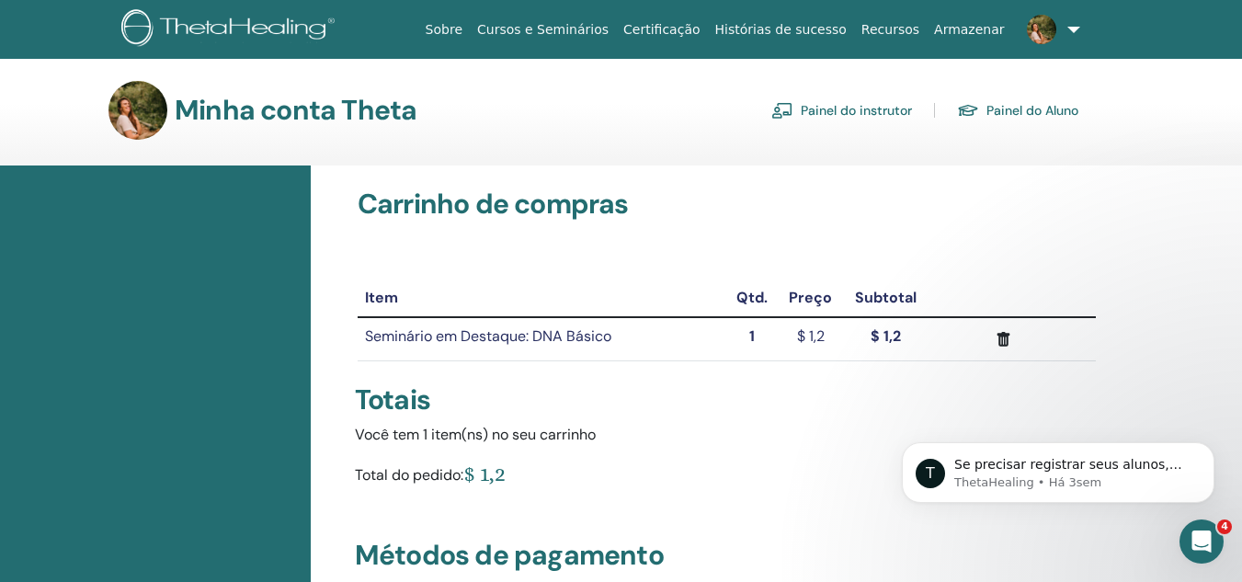
click at [843, 109] on font "Painel do instrutor" at bounding box center [856, 111] width 111 height 17
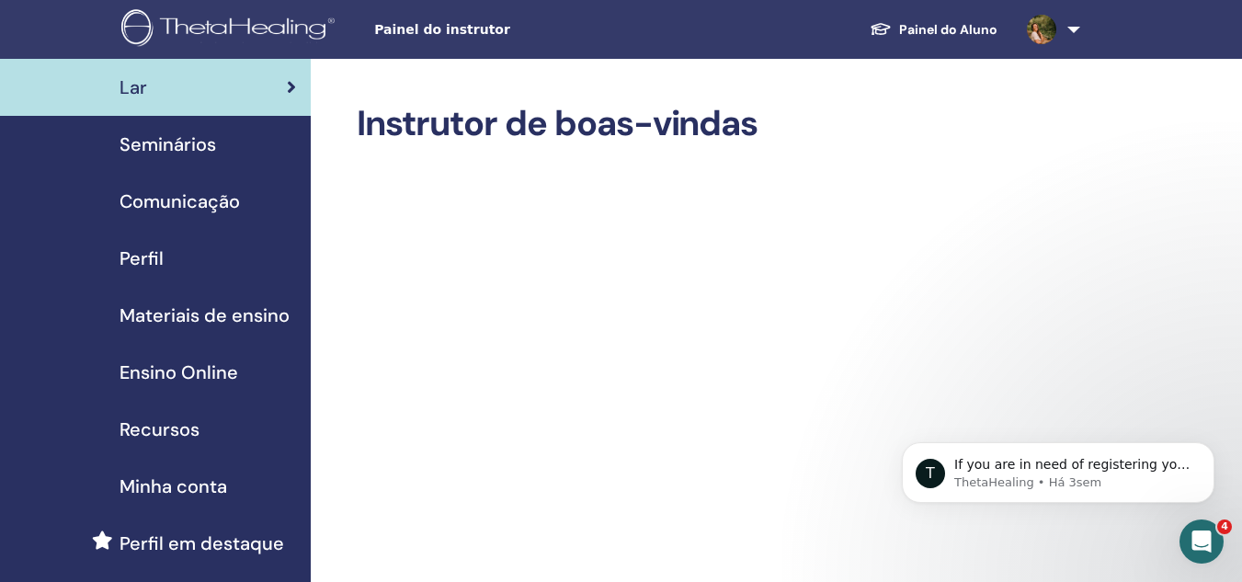
click at [178, 140] on span "Seminários" at bounding box center [168, 145] width 97 height 28
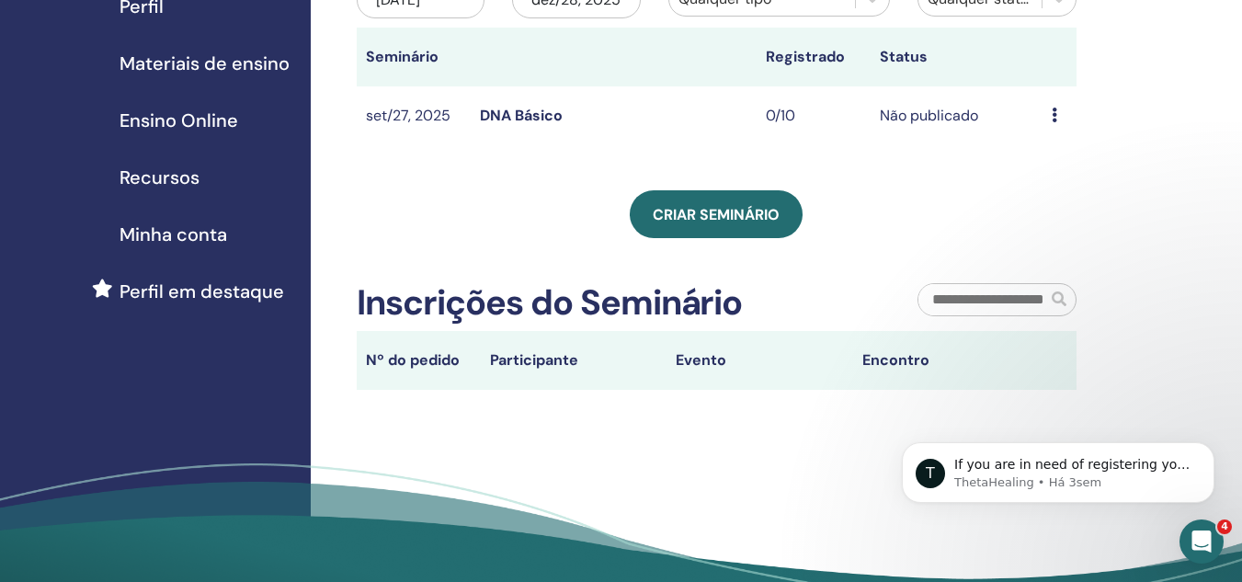
scroll to position [253, 0]
click at [486, 179] on div "Meus Seminários Você pode personalizar o filtro para explorar os próximos semin…" at bounding box center [717, 119] width 720 height 539
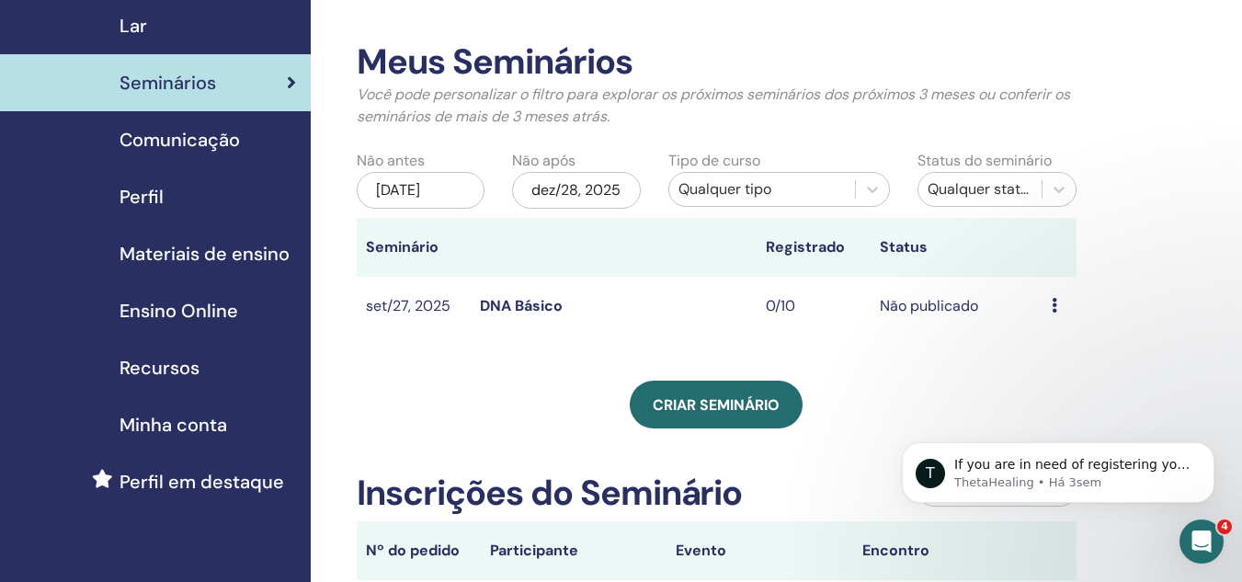
scroll to position [52, 0]
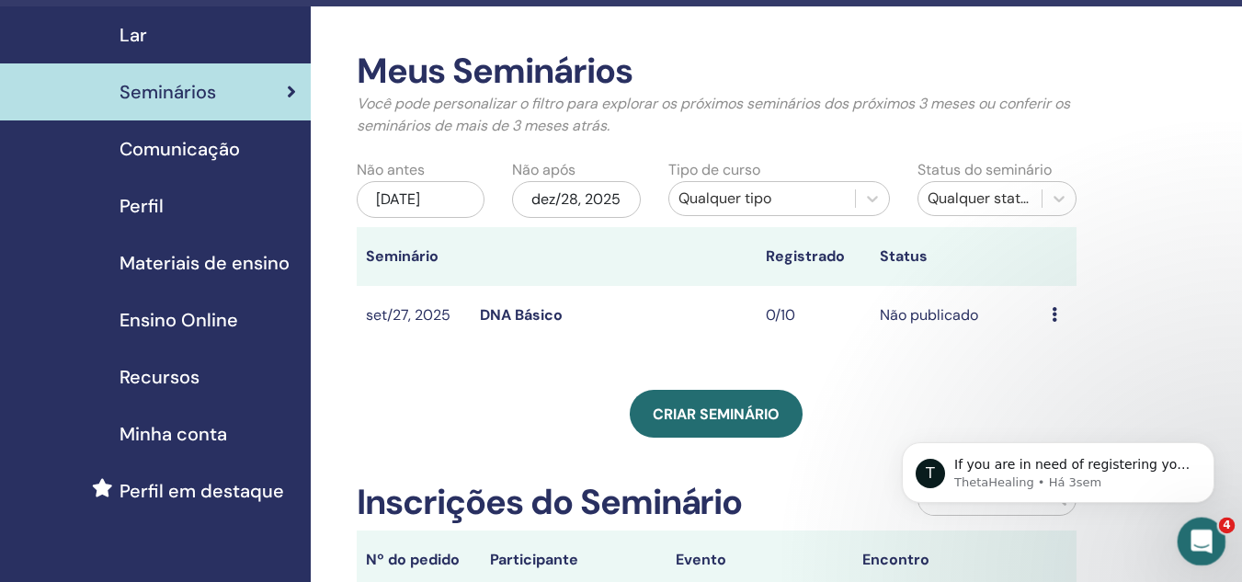
click at [1202, 557] on div "Abertura do Messenger da Intercom" at bounding box center [1199, 538] width 61 height 61
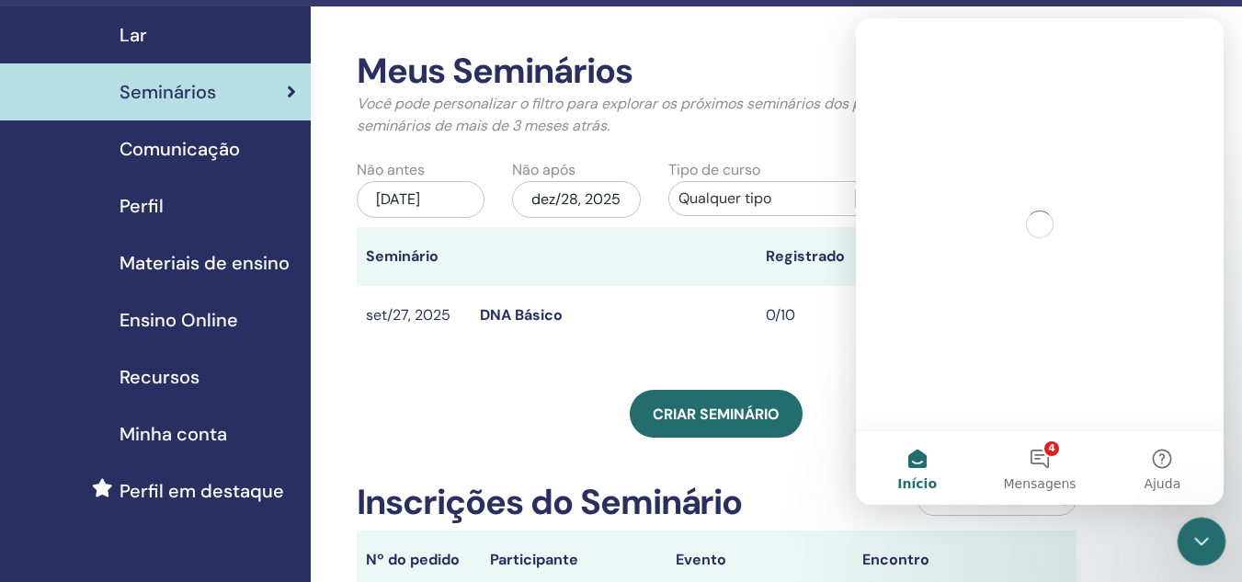
scroll to position [0, 0]
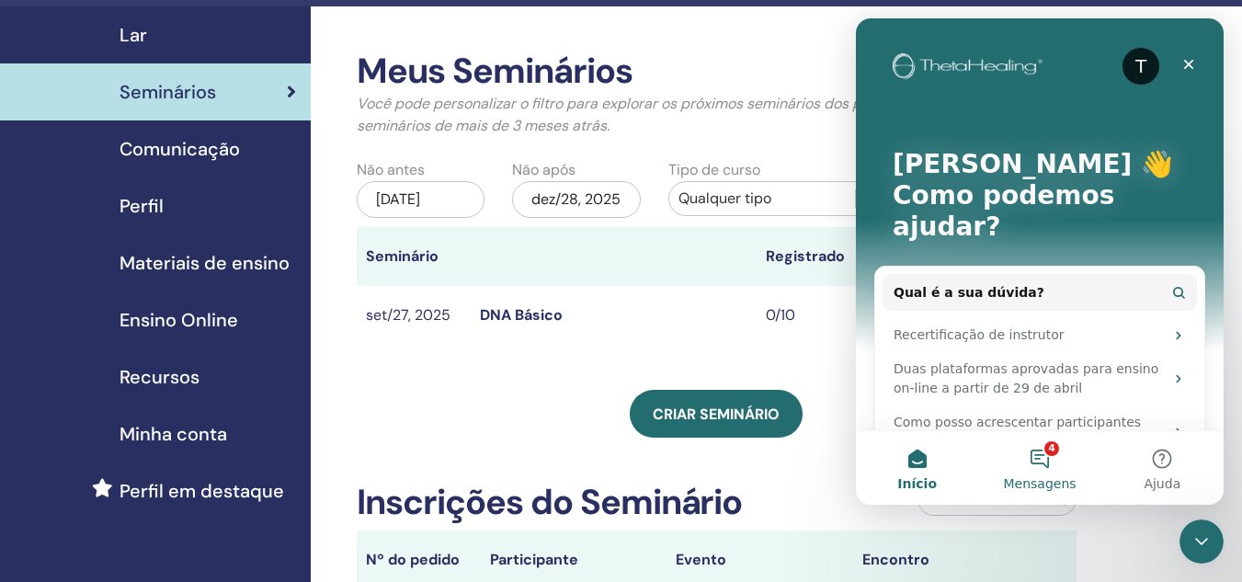
click at [1058, 463] on button "4 Mensagens" at bounding box center [1039, 468] width 122 height 74
